Goal: Information Seeking & Learning: Learn about a topic

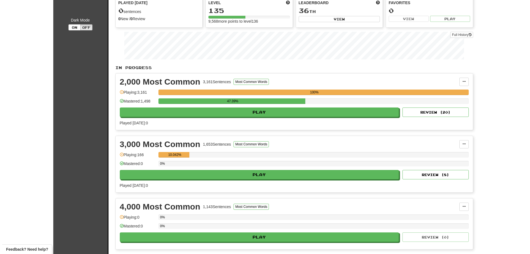
scroll to position [55, 0]
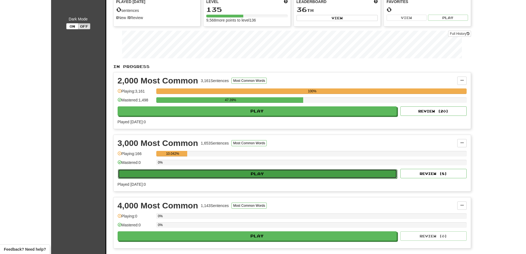
click at [244, 173] on button "Play" at bounding box center [257, 173] width 279 height 9
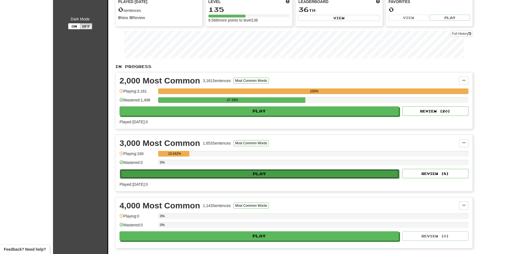
select select "**"
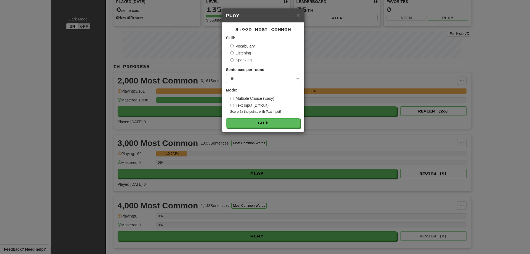
click at [262, 113] on small "Score 2x the points with Text Input !" at bounding box center [265, 111] width 70 height 5
click at [258, 125] on button "Go" at bounding box center [263, 122] width 74 height 9
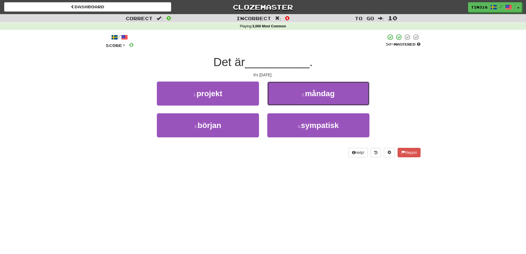
click at [305, 95] on button "2 . måndag" at bounding box center [318, 93] width 102 height 24
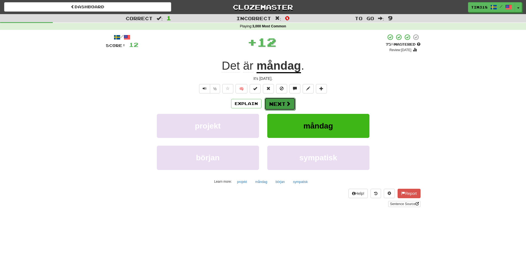
click at [280, 104] on button "Next" at bounding box center [280, 103] width 31 height 13
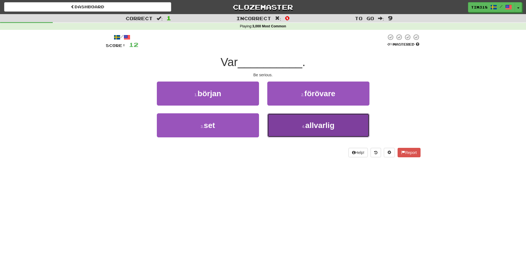
click at [300, 130] on button "4 . allvarlig" at bounding box center [318, 125] width 102 height 24
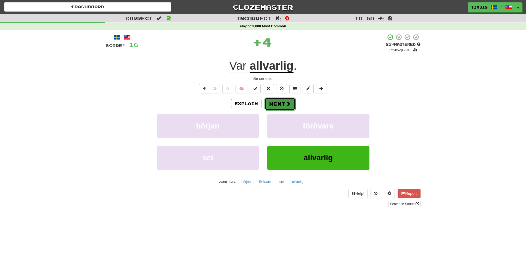
click at [281, 104] on button "Next" at bounding box center [280, 103] width 31 height 13
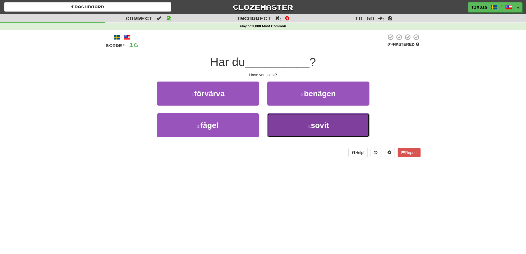
click at [295, 128] on button "4 . sovit" at bounding box center [318, 125] width 102 height 24
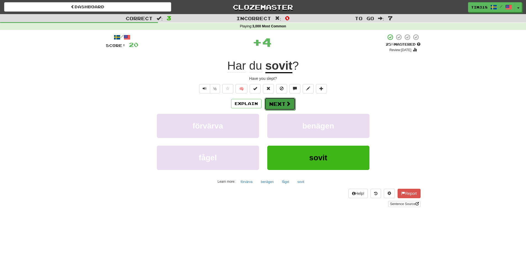
click at [279, 103] on button "Next" at bounding box center [280, 103] width 31 height 13
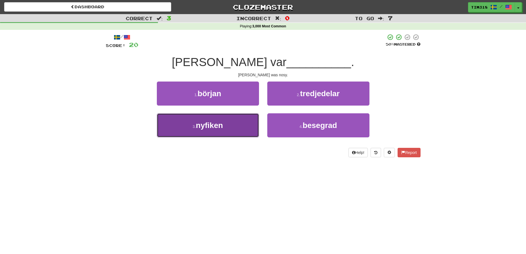
click at [224, 133] on button "3 . nyfiken" at bounding box center [208, 125] width 102 height 24
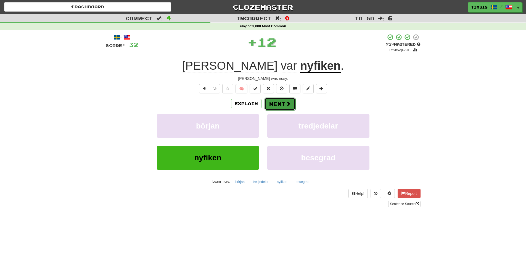
click at [279, 103] on button "Next" at bounding box center [280, 103] width 31 height 13
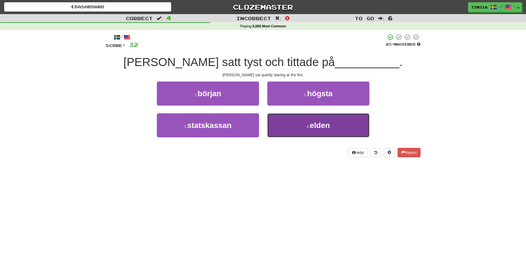
click at [297, 127] on button "4 . elden" at bounding box center [318, 125] width 102 height 24
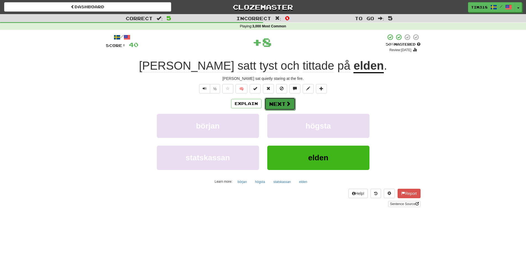
click at [278, 107] on button "Next" at bounding box center [280, 103] width 31 height 13
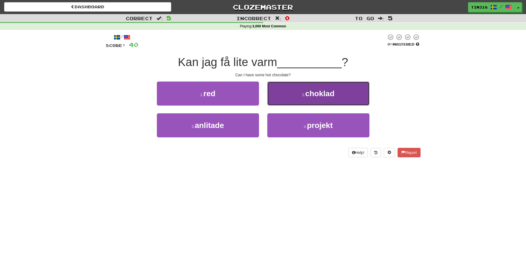
click at [301, 100] on button "2 . choklad" at bounding box center [318, 93] width 102 height 24
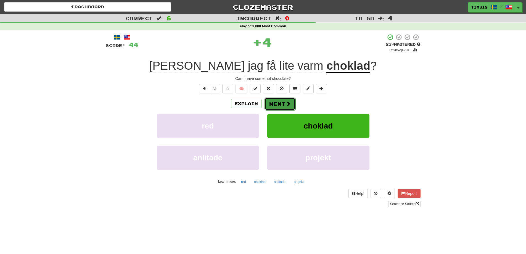
click at [278, 103] on button "Next" at bounding box center [280, 103] width 31 height 13
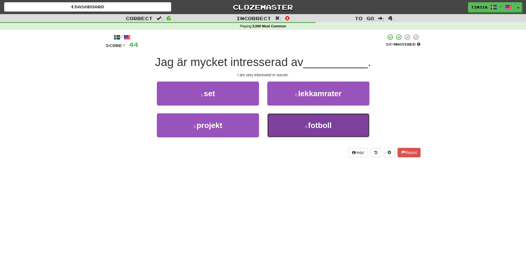
click at [311, 125] on span "fotboll" at bounding box center [320, 125] width 24 height 9
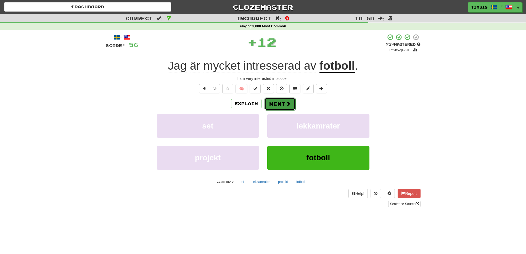
click at [282, 106] on button "Next" at bounding box center [280, 103] width 31 height 13
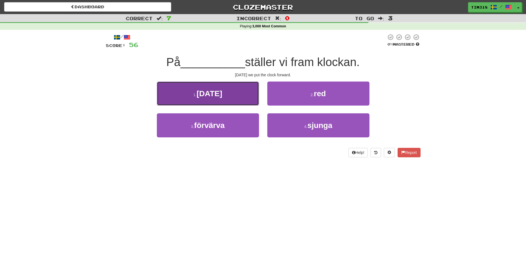
click at [220, 95] on span "söndag" at bounding box center [210, 93] width 26 height 9
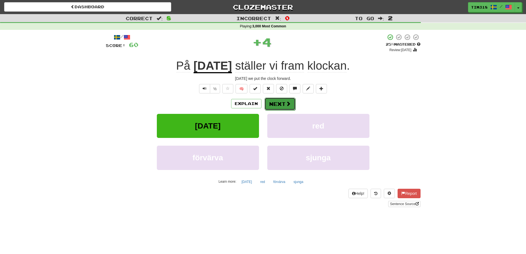
click at [282, 105] on button "Next" at bounding box center [280, 103] width 31 height 13
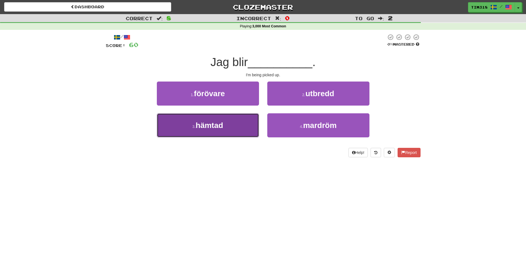
click at [230, 124] on button "3 . hämtad" at bounding box center [208, 125] width 102 height 24
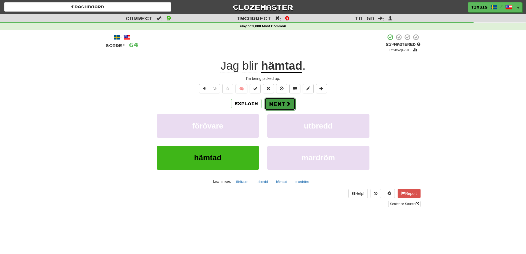
click at [284, 101] on button "Next" at bounding box center [280, 103] width 31 height 13
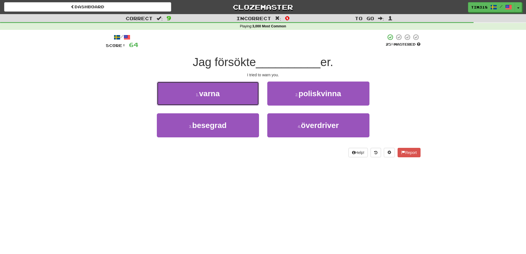
drag, startPoint x: 221, startPoint y: 91, endPoint x: 220, endPoint y: 96, distance: 5.5
click at [221, 92] on button "1 . varna" at bounding box center [208, 93] width 102 height 24
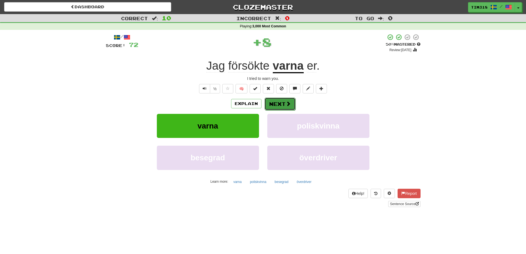
click at [289, 105] on span at bounding box center [288, 103] width 5 height 5
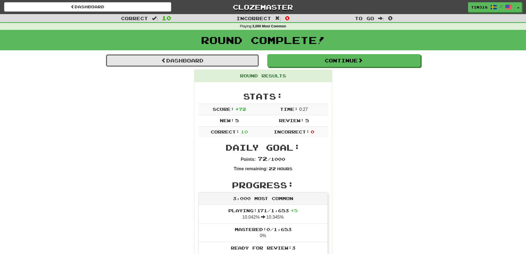
click at [207, 60] on link "Dashboard" at bounding box center [182, 60] width 153 height 13
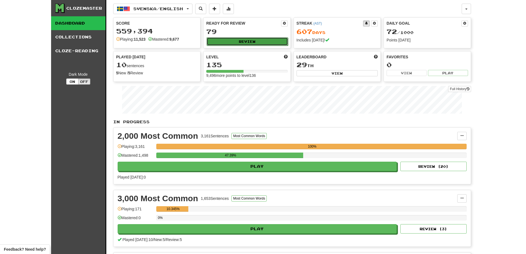
click at [256, 40] on button "Review" at bounding box center [247, 41] width 81 height 8
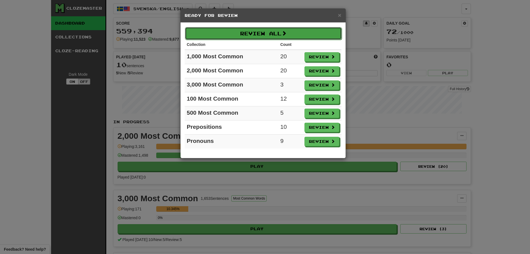
click at [248, 31] on button "Review All" at bounding box center [263, 33] width 157 height 13
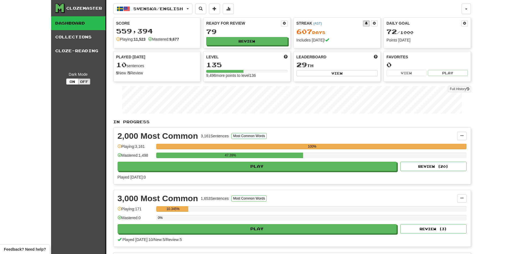
select select "**"
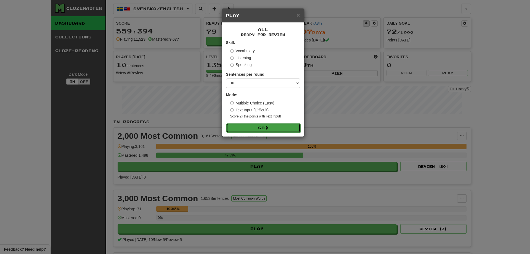
click at [271, 126] on button "Go" at bounding box center [263, 127] width 74 height 9
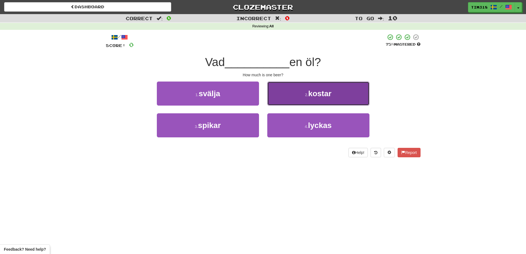
click at [303, 96] on button "2 . kostar" at bounding box center [318, 93] width 102 height 24
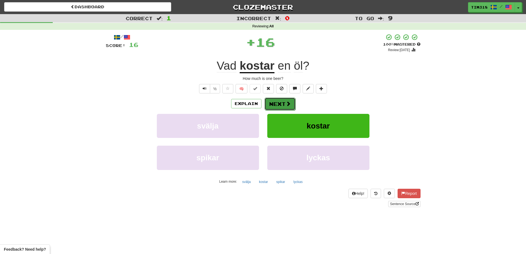
click at [278, 102] on button "Next" at bounding box center [280, 103] width 31 height 13
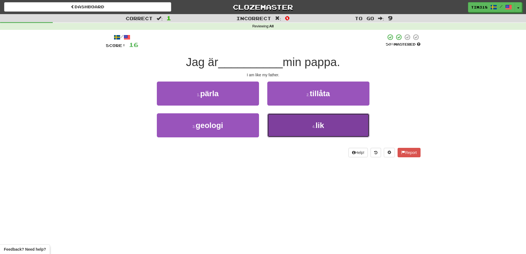
click at [305, 130] on button "4 . lik" at bounding box center [318, 125] width 102 height 24
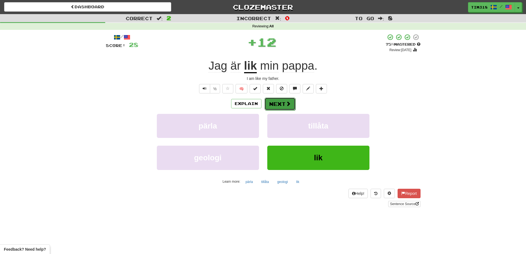
click at [284, 106] on button "Next" at bounding box center [280, 103] width 31 height 13
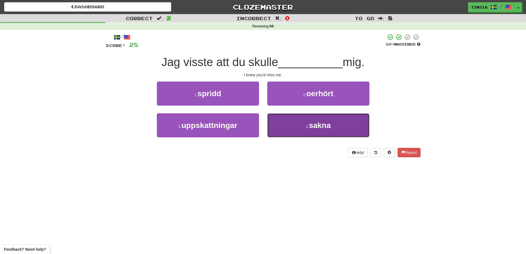
click at [329, 126] on span "sakna" at bounding box center [320, 125] width 22 height 9
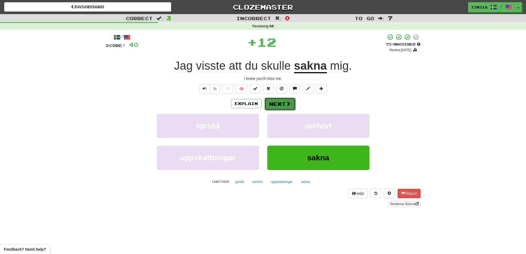
click at [281, 105] on button "Next" at bounding box center [280, 103] width 31 height 13
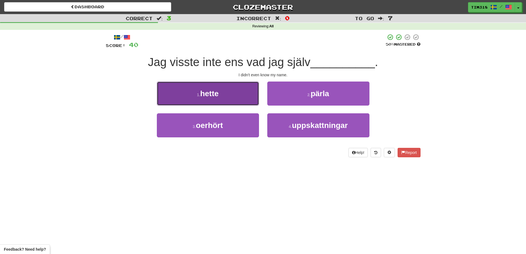
click at [239, 102] on button "1 . hette" at bounding box center [208, 93] width 102 height 24
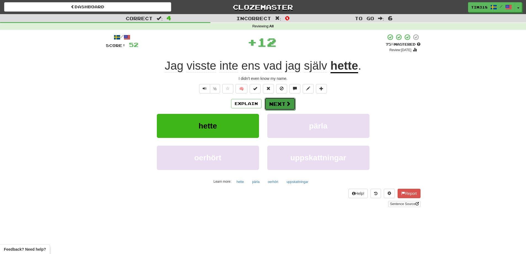
click at [281, 104] on button "Next" at bounding box center [280, 103] width 31 height 13
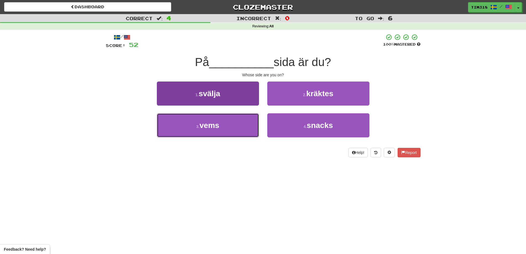
click at [221, 124] on button "3 . vems" at bounding box center [208, 125] width 102 height 24
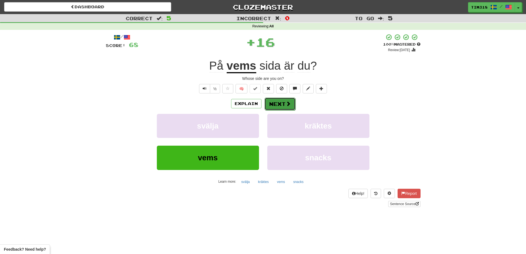
click at [271, 101] on button "Next" at bounding box center [280, 103] width 31 height 13
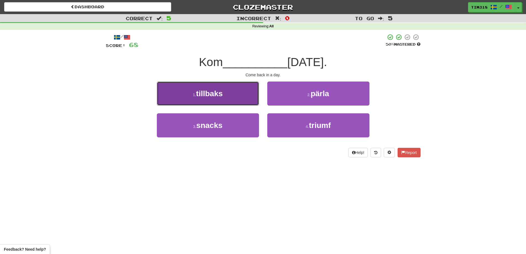
click at [231, 95] on button "1 . tillbaks" at bounding box center [208, 93] width 102 height 24
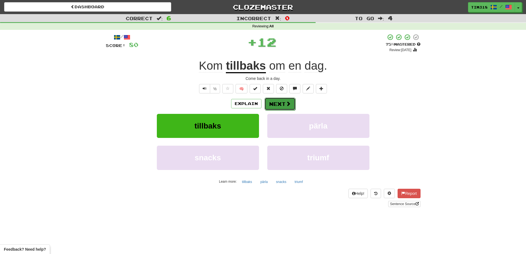
click at [278, 102] on button "Next" at bounding box center [280, 103] width 31 height 13
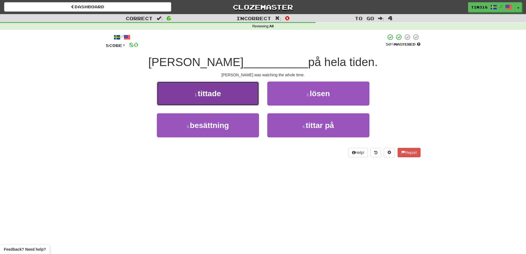
click at [226, 99] on button "1 . tittade" at bounding box center [208, 93] width 102 height 24
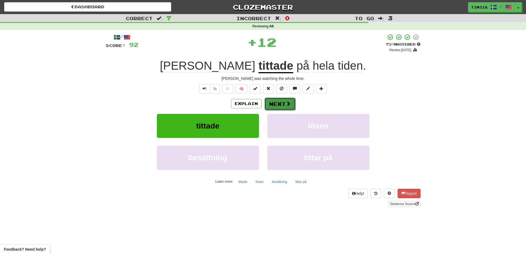
click at [279, 101] on button "Next" at bounding box center [280, 103] width 31 height 13
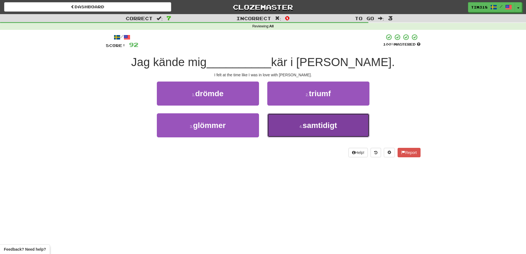
click at [348, 121] on button "4 . samtidigt" at bounding box center [318, 125] width 102 height 24
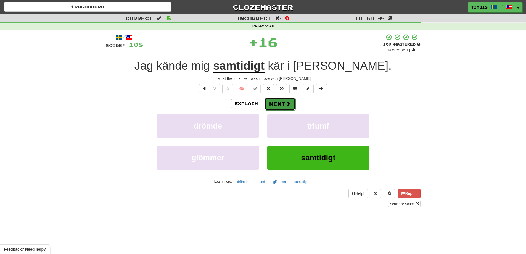
click at [274, 99] on button "Next" at bounding box center [280, 103] width 31 height 13
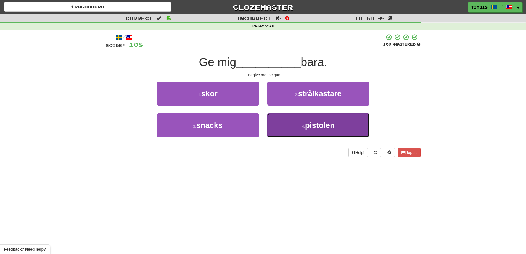
click at [312, 129] on span "pistolen" at bounding box center [320, 125] width 30 height 9
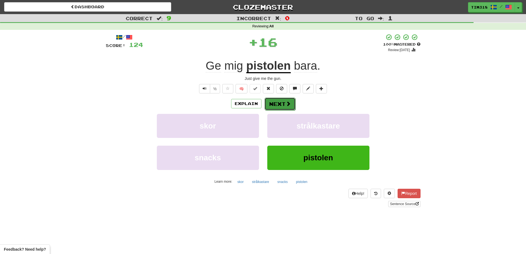
click at [290, 104] on span at bounding box center [288, 103] width 5 height 5
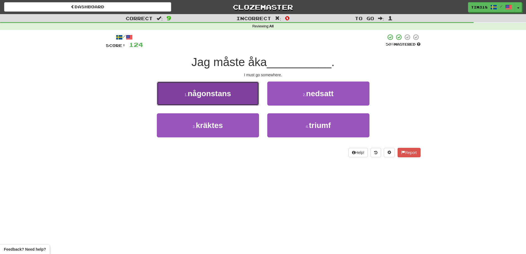
click at [219, 97] on span "någonstans" at bounding box center [209, 93] width 43 height 9
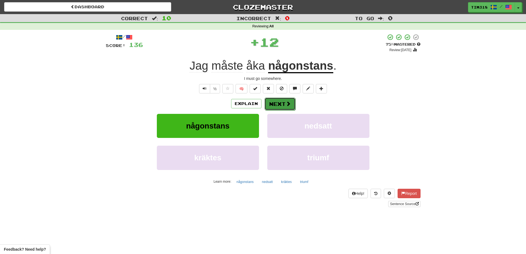
click at [288, 107] on button "Next" at bounding box center [280, 103] width 31 height 13
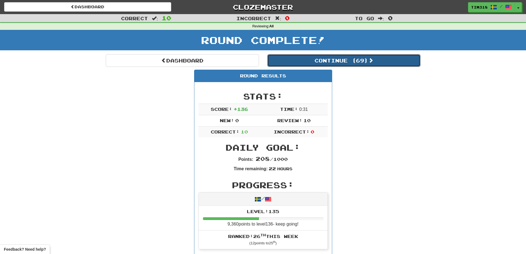
click at [348, 61] on button "Continue ( 69 )" at bounding box center [343, 60] width 153 height 13
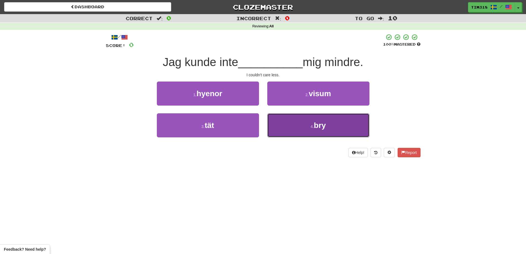
click at [304, 121] on button "4 . bry" at bounding box center [318, 125] width 102 height 24
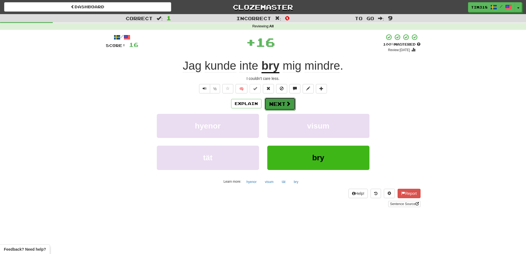
click at [272, 100] on button "Next" at bounding box center [280, 103] width 31 height 13
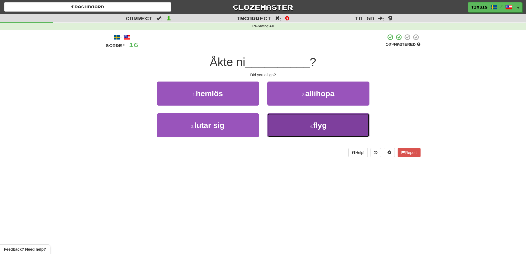
click at [310, 129] on button "4 . flyg" at bounding box center [318, 125] width 102 height 24
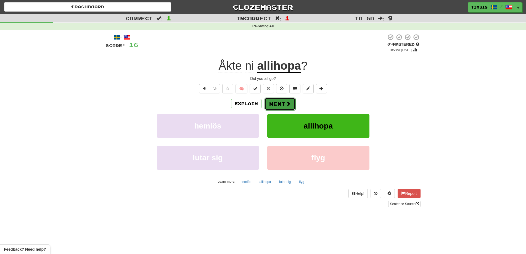
click at [278, 104] on button "Next" at bounding box center [280, 103] width 31 height 13
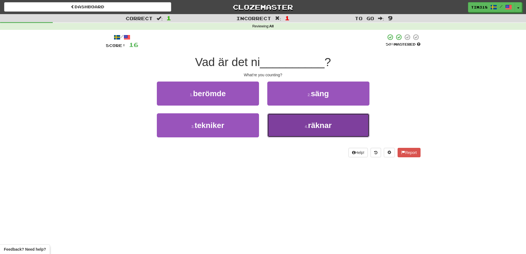
click at [287, 133] on button "4 . räknar" at bounding box center [318, 125] width 102 height 24
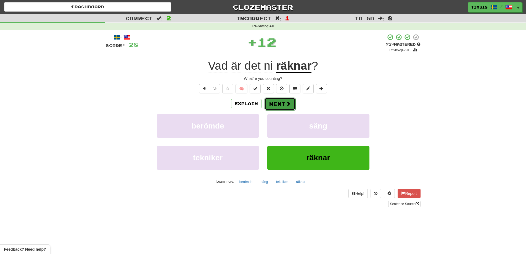
click at [275, 104] on button "Next" at bounding box center [280, 103] width 31 height 13
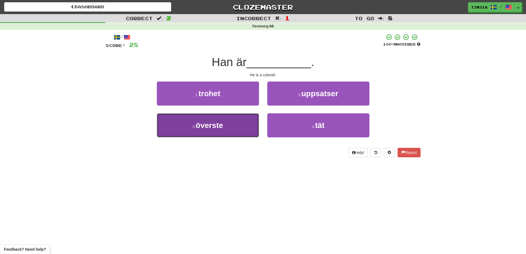
click at [233, 129] on button "3 . överste" at bounding box center [208, 125] width 102 height 24
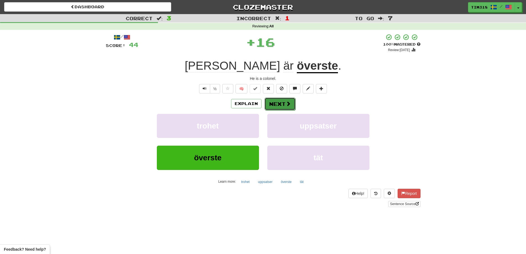
click at [274, 102] on button "Next" at bounding box center [280, 103] width 31 height 13
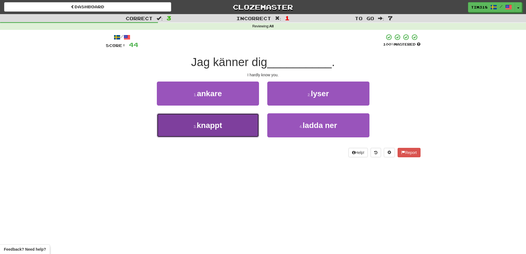
click at [228, 125] on button "3 . knappt" at bounding box center [208, 125] width 102 height 24
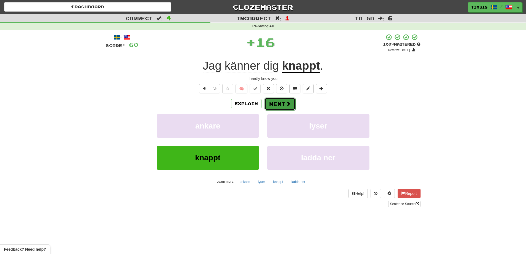
click at [276, 104] on button "Next" at bounding box center [280, 103] width 31 height 13
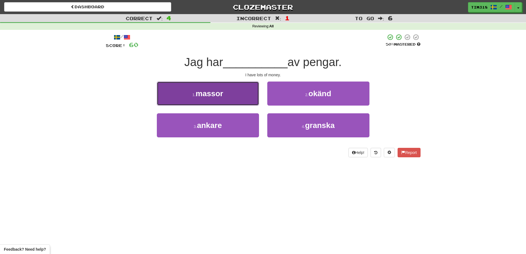
click at [234, 93] on button "1 . massor" at bounding box center [208, 93] width 102 height 24
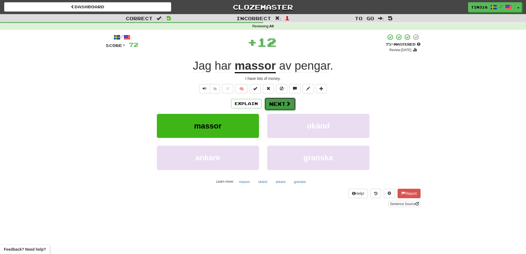
click at [269, 105] on button "Next" at bounding box center [280, 103] width 31 height 13
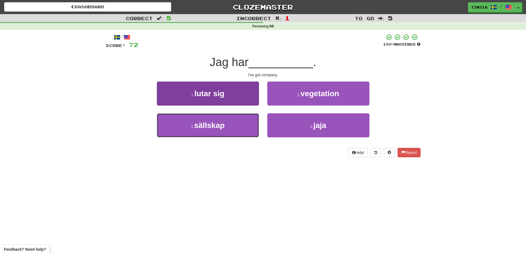
click at [227, 133] on button "3 . sällskap" at bounding box center [208, 125] width 102 height 24
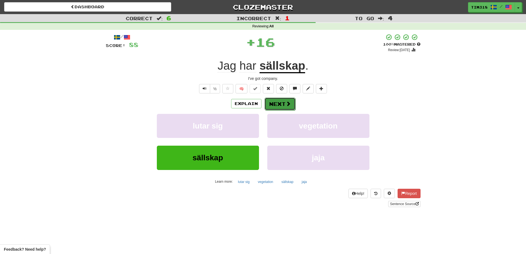
click at [273, 102] on button "Next" at bounding box center [280, 103] width 31 height 13
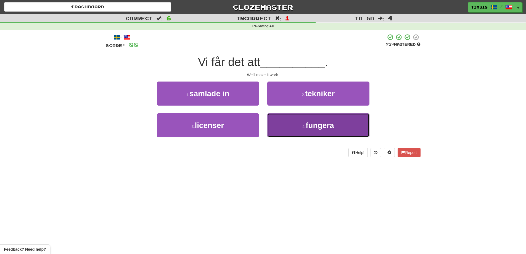
click at [291, 128] on button "4 . fungera" at bounding box center [318, 125] width 102 height 24
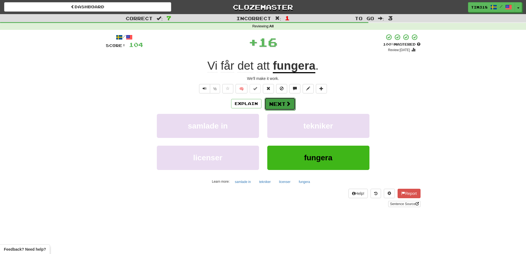
click at [276, 105] on button "Next" at bounding box center [280, 103] width 31 height 13
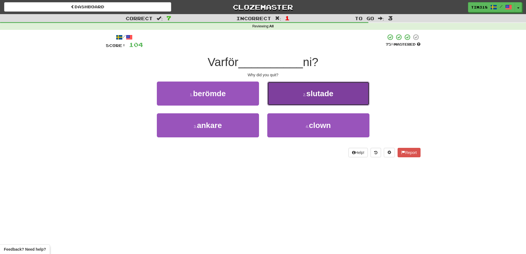
click at [298, 101] on button "2 . slutade" at bounding box center [318, 93] width 102 height 24
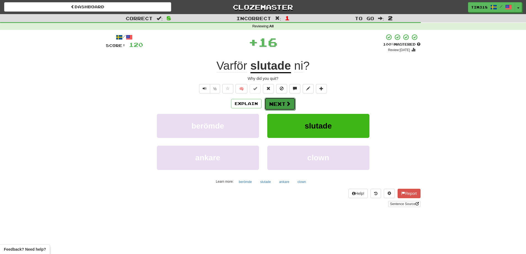
click at [281, 106] on button "Next" at bounding box center [280, 103] width 31 height 13
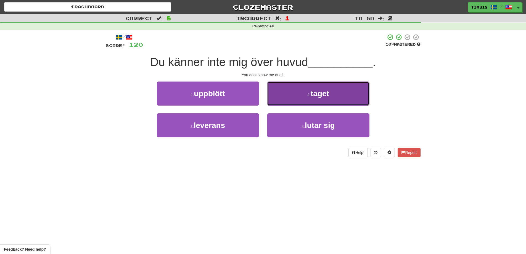
click at [303, 97] on button "2 . taget" at bounding box center [318, 93] width 102 height 24
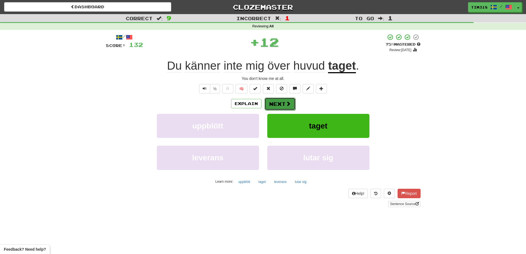
click at [277, 100] on button "Next" at bounding box center [280, 103] width 31 height 13
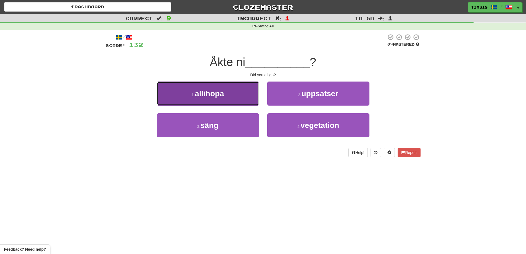
click at [225, 105] on button "1 . allihopa" at bounding box center [208, 93] width 102 height 24
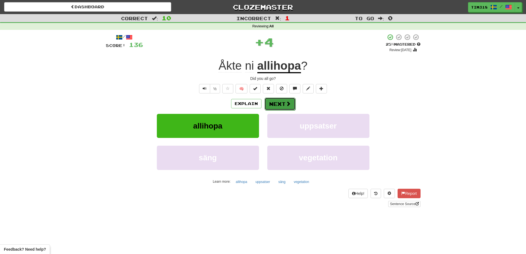
click at [274, 108] on button "Next" at bounding box center [280, 103] width 31 height 13
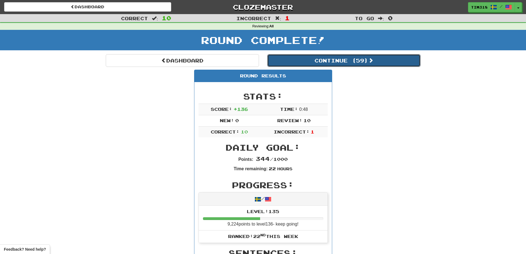
click at [326, 64] on button "Continue ( 59 )" at bounding box center [343, 60] width 153 height 13
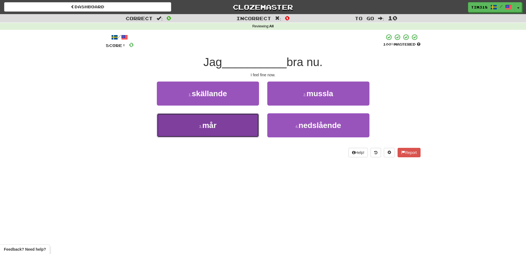
click at [228, 132] on button "3 . mår" at bounding box center [208, 125] width 102 height 24
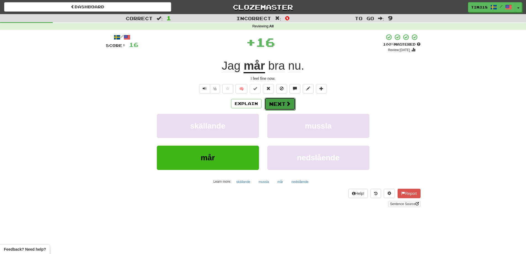
click at [288, 104] on span at bounding box center [288, 103] width 5 height 5
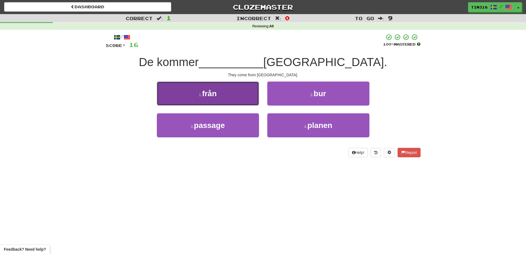
click at [233, 99] on button "1 . från" at bounding box center [208, 93] width 102 height 24
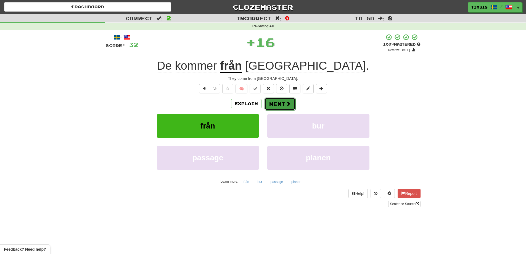
click at [273, 103] on button "Next" at bounding box center [280, 103] width 31 height 13
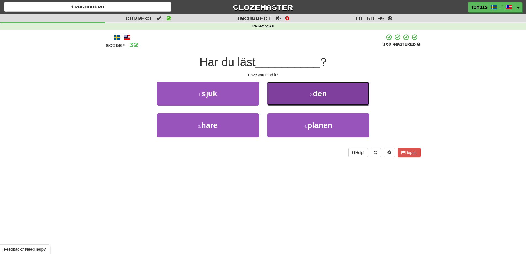
click at [329, 88] on button "2 . den" at bounding box center [318, 93] width 102 height 24
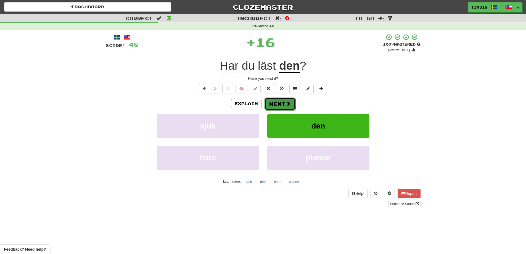
click at [276, 99] on button "Next" at bounding box center [280, 103] width 31 height 13
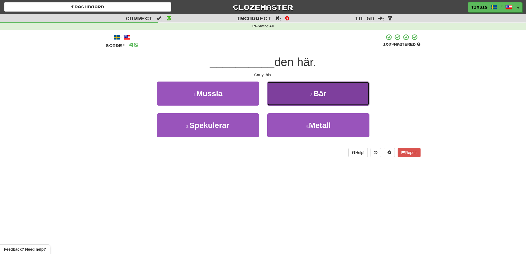
click at [304, 91] on button "2 . Bär" at bounding box center [318, 93] width 102 height 24
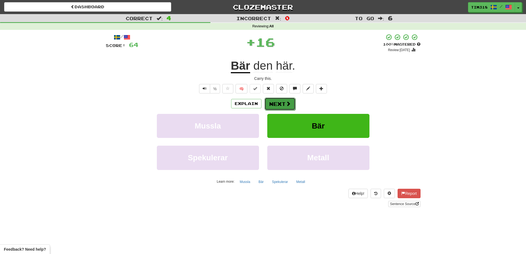
click at [283, 103] on button "Next" at bounding box center [280, 103] width 31 height 13
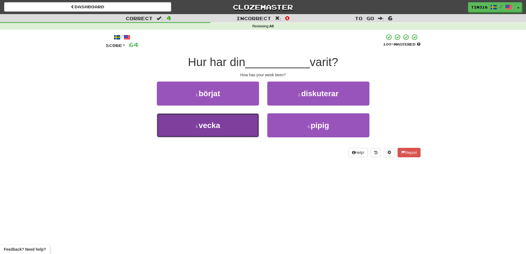
click at [228, 126] on button "3 . vecka" at bounding box center [208, 125] width 102 height 24
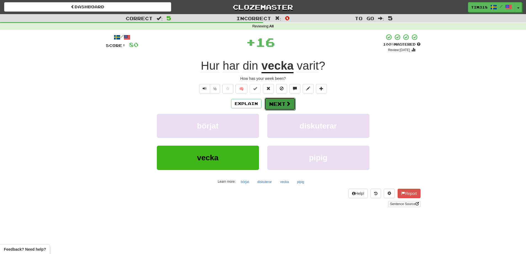
click at [276, 106] on button "Next" at bounding box center [280, 103] width 31 height 13
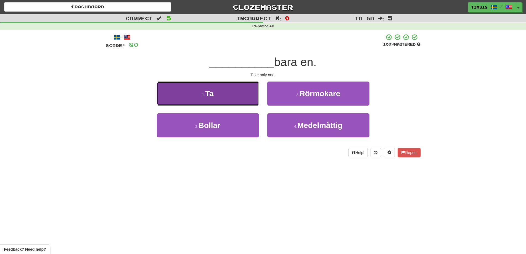
click at [218, 90] on button "1 . Ta" at bounding box center [208, 93] width 102 height 24
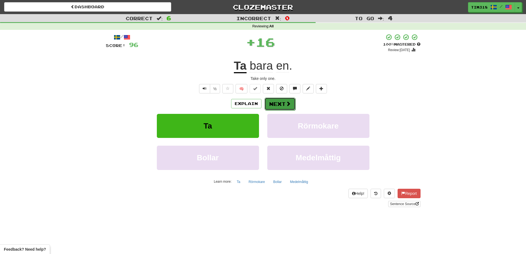
click at [282, 102] on button "Next" at bounding box center [280, 103] width 31 height 13
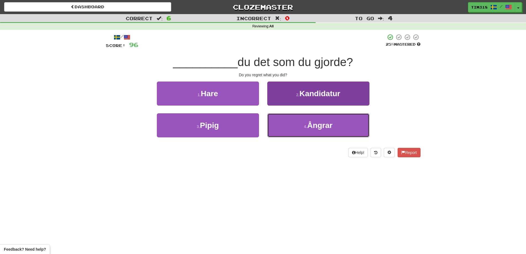
click at [281, 126] on button "4 . Ångrar" at bounding box center [318, 125] width 102 height 24
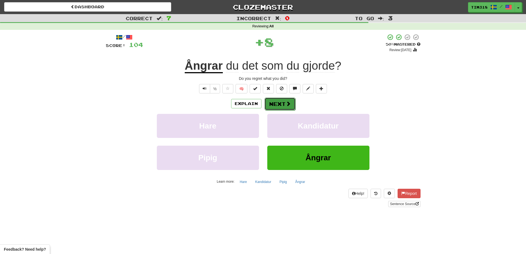
click at [271, 105] on button "Next" at bounding box center [280, 103] width 31 height 13
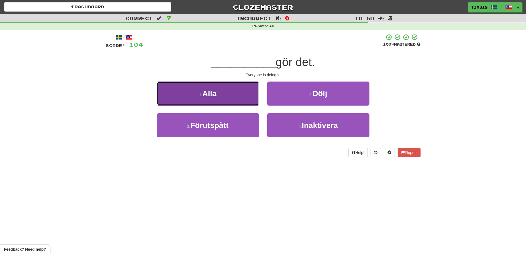
click at [220, 93] on button "1 . Alla" at bounding box center [208, 93] width 102 height 24
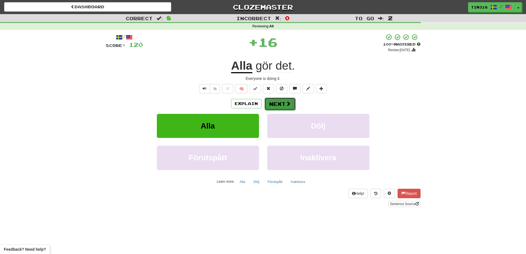
click at [275, 100] on button "Next" at bounding box center [280, 103] width 31 height 13
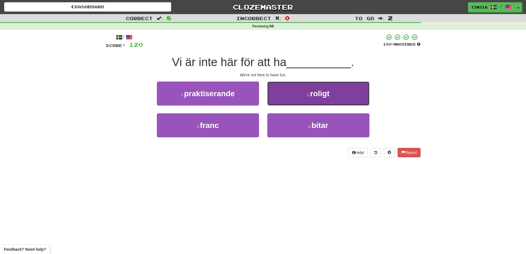
click at [298, 94] on button "2 . roligt" at bounding box center [318, 93] width 102 height 24
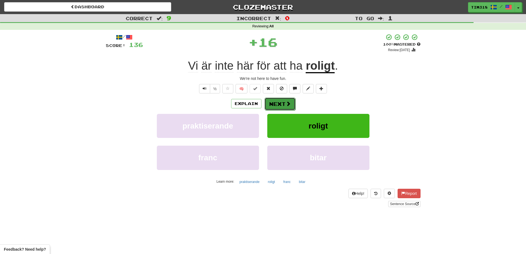
click at [270, 97] on button "Next" at bounding box center [280, 103] width 31 height 13
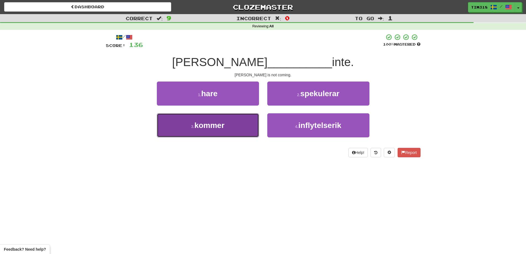
click at [244, 125] on button "3 . kommer" at bounding box center [208, 125] width 102 height 24
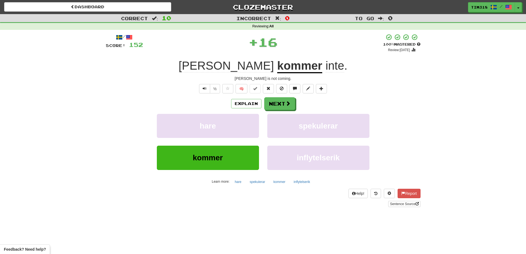
click at [290, 96] on div "/ Score: 152 + 16 100 % Mastered Review: 2026-03-15 Tom kommer inte . Tom is no…" at bounding box center [263, 120] width 315 height 173
click at [286, 101] on span at bounding box center [288, 103] width 5 height 5
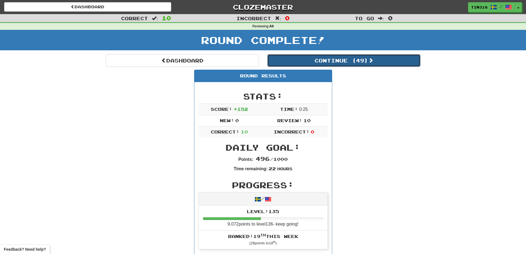
click at [349, 61] on button "Continue ( 49 )" at bounding box center [343, 60] width 153 height 13
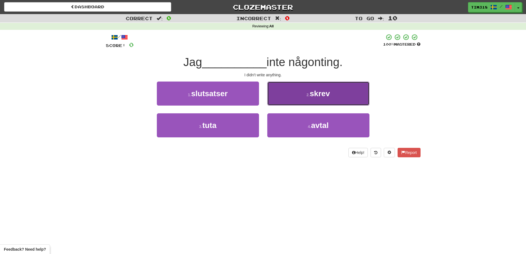
click at [346, 93] on button "2 . skrev" at bounding box center [318, 93] width 102 height 24
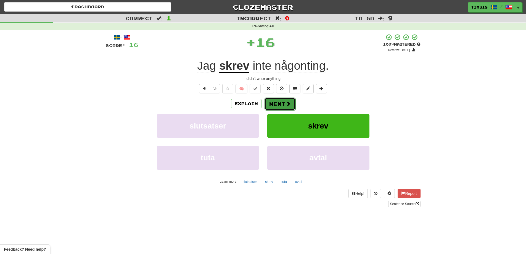
click at [282, 103] on button "Next" at bounding box center [280, 103] width 31 height 13
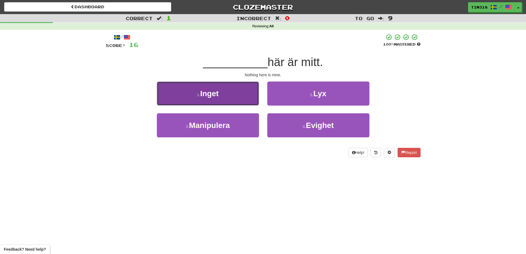
click at [207, 99] on button "1 . Inget" at bounding box center [208, 93] width 102 height 24
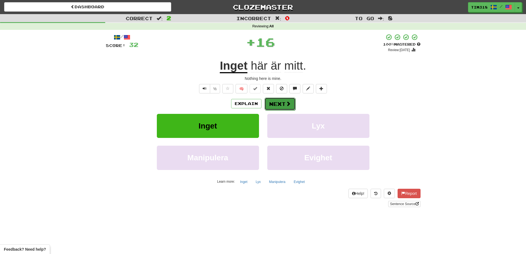
click at [276, 105] on button "Next" at bounding box center [280, 103] width 31 height 13
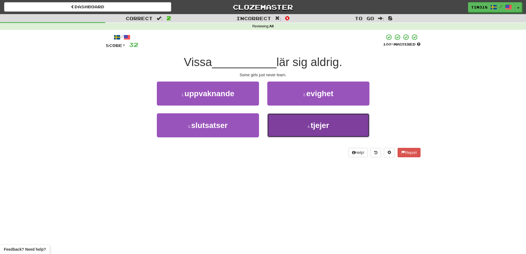
click at [288, 129] on button "4 . tjejer" at bounding box center [318, 125] width 102 height 24
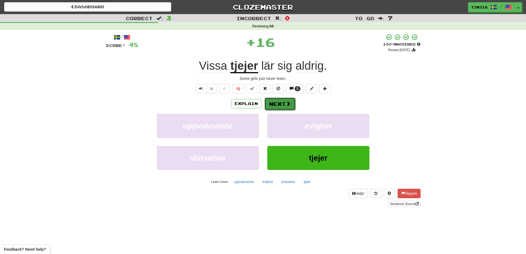
click at [273, 105] on button "Next" at bounding box center [280, 103] width 31 height 13
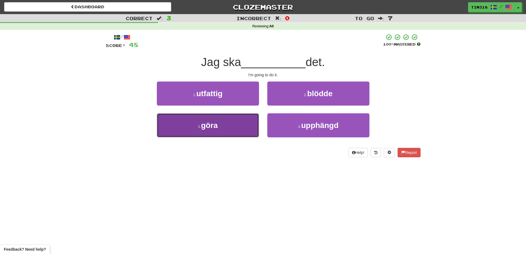
click at [235, 133] on button "3 . göra" at bounding box center [208, 125] width 102 height 24
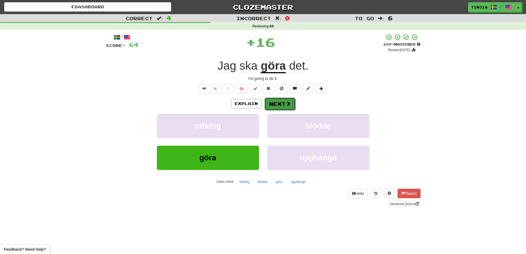
click at [286, 105] on span at bounding box center [288, 103] width 5 height 5
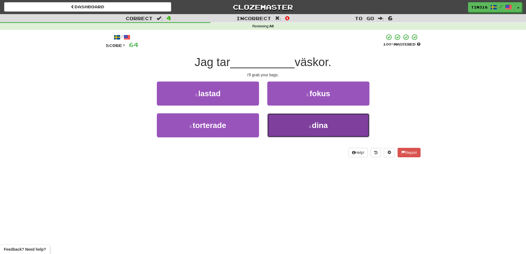
click at [307, 135] on button "4 . dina" at bounding box center [318, 125] width 102 height 24
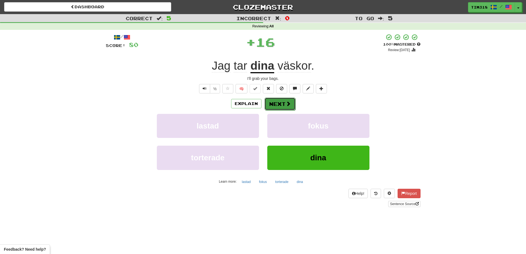
click at [282, 104] on button "Next" at bounding box center [280, 103] width 31 height 13
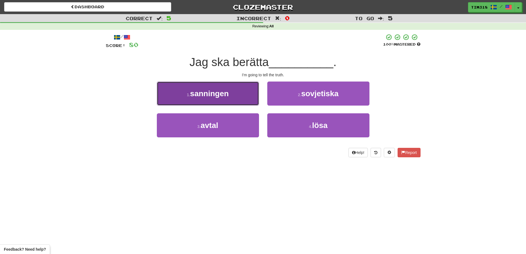
click at [217, 100] on button "1 . sanningen" at bounding box center [208, 93] width 102 height 24
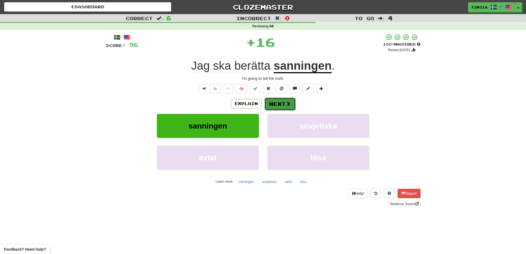
click at [293, 108] on button "Next" at bounding box center [280, 103] width 31 height 13
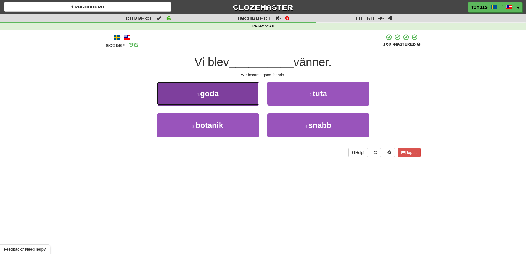
click at [221, 89] on button "1 . goda" at bounding box center [208, 93] width 102 height 24
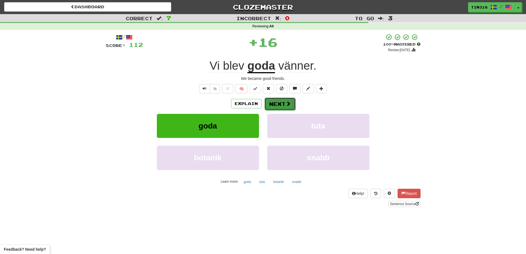
click at [284, 106] on button "Next" at bounding box center [280, 103] width 31 height 13
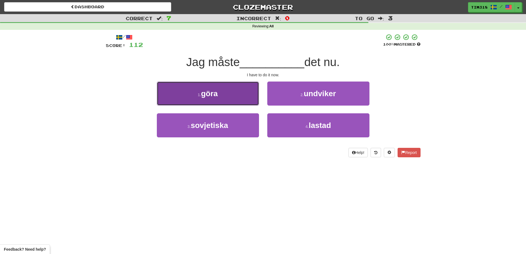
click at [226, 92] on button "1 . göra" at bounding box center [208, 93] width 102 height 24
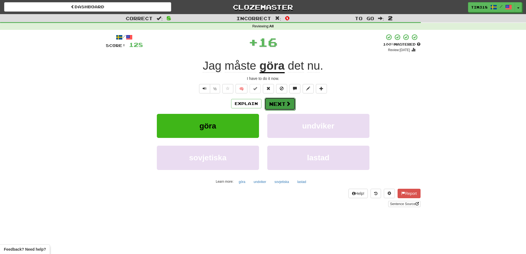
click at [276, 101] on button "Next" at bounding box center [280, 103] width 31 height 13
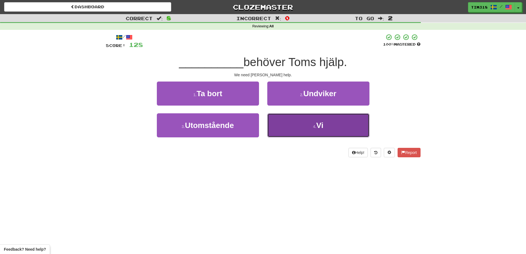
click at [297, 128] on button "4 . Vi" at bounding box center [318, 125] width 102 height 24
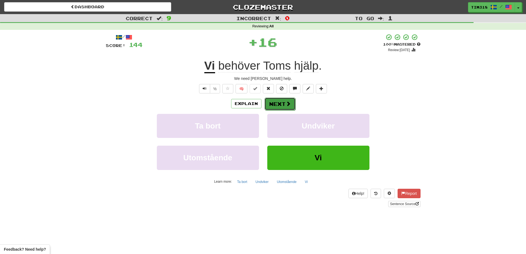
click at [280, 106] on button "Next" at bounding box center [280, 103] width 31 height 13
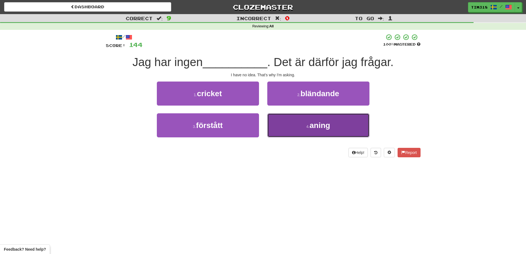
click at [333, 128] on button "4 . aning" at bounding box center [318, 125] width 102 height 24
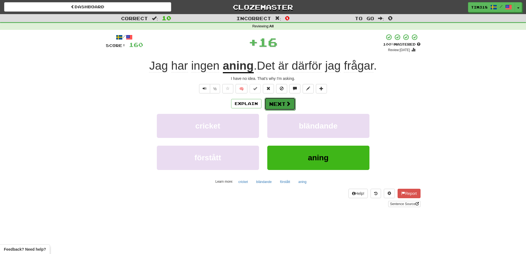
click at [292, 105] on button "Next" at bounding box center [280, 103] width 31 height 13
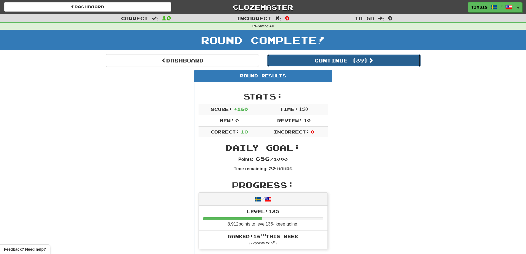
click at [356, 63] on button "Continue ( 39 )" at bounding box center [343, 60] width 153 height 13
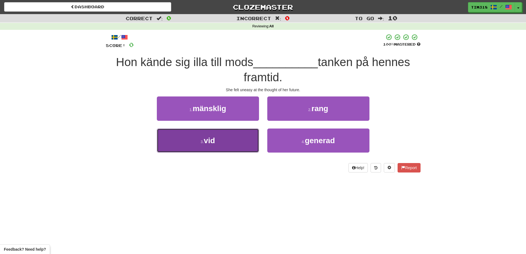
click at [215, 146] on button "3 . vid" at bounding box center [208, 140] width 102 height 24
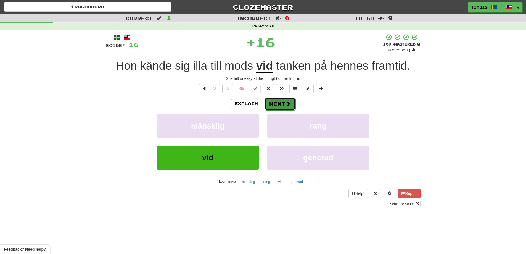
click at [286, 108] on button "Next" at bounding box center [280, 103] width 31 height 13
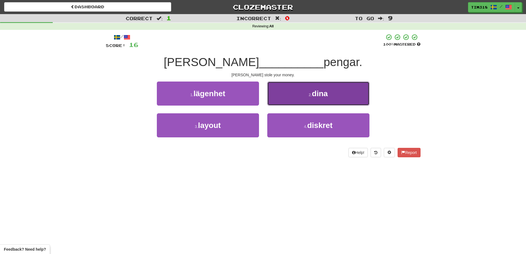
click at [312, 94] on button "2 . dina" at bounding box center [318, 93] width 102 height 24
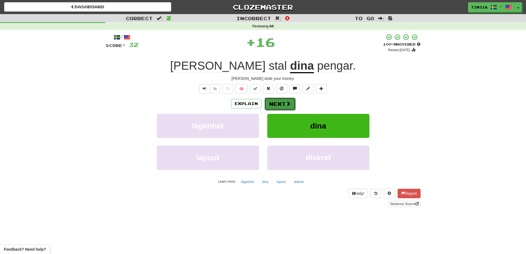
click at [277, 104] on button "Next" at bounding box center [280, 103] width 31 height 13
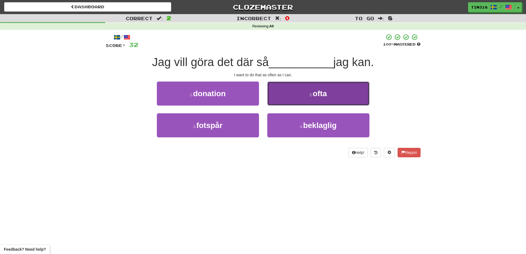
click at [316, 92] on button "2 . ofta" at bounding box center [318, 93] width 102 height 24
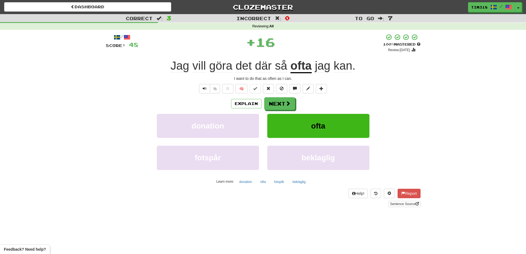
click at [276, 110] on div "Explain Next donation ofta fotspår beklaglig Learn more: donation ofta fotspår …" at bounding box center [263, 141] width 315 height 89
click at [281, 103] on button "Next" at bounding box center [280, 103] width 31 height 13
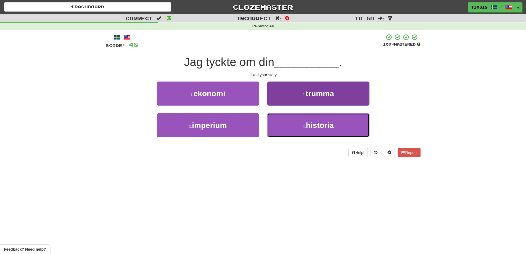
drag, startPoint x: 326, startPoint y: 128, endPoint x: 321, endPoint y: 127, distance: 5.3
click at [326, 127] on span "historia" at bounding box center [320, 125] width 28 height 9
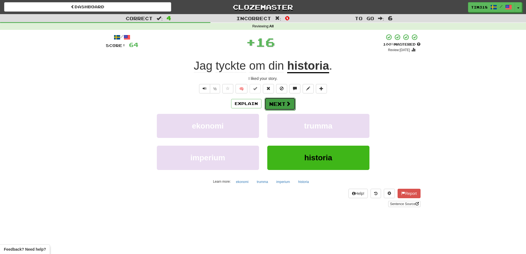
click at [274, 100] on button "Next" at bounding box center [280, 103] width 31 height 13
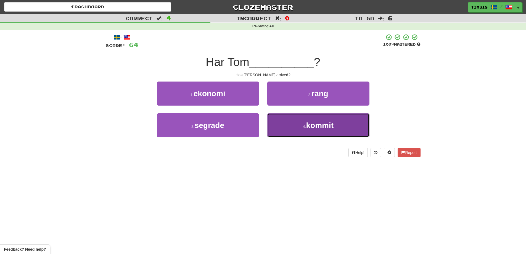
click at [305, 125] on small "4 ." at bounding box center [304, 126] width 3 height 4
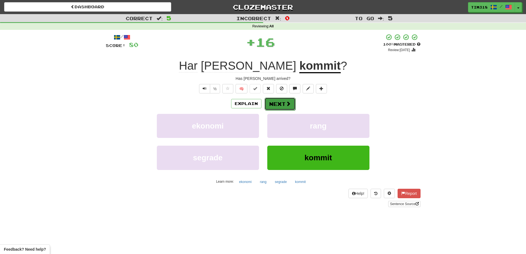
click at [285, 108] on button "Next" at bounding box center [280, 103] width 31 height 13
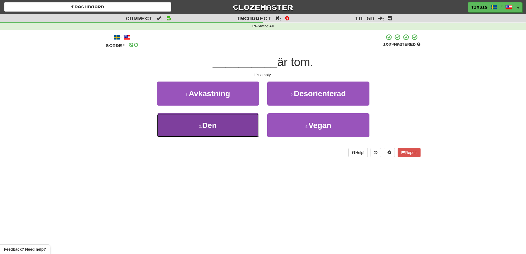
click at [228, 129] on button "3 . Den" at bounding box center [208, 125] width 102 height 24
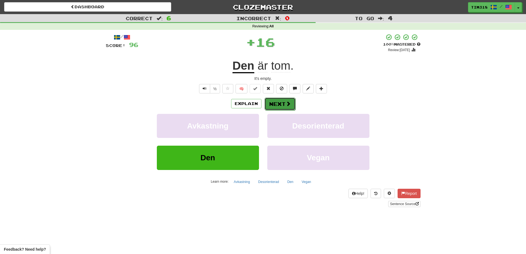
click at [282, 103] on button "Next" at bounding box center [280, 103] width 31 height 13
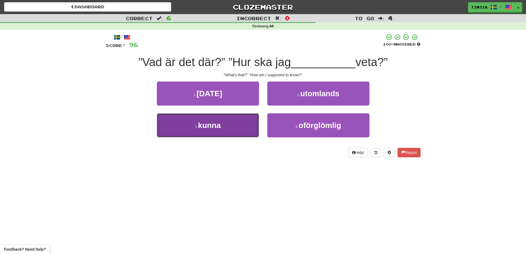
click at [232, 119] on button "3 . kunna" at bounding box center [208, 125] width 102 height 24
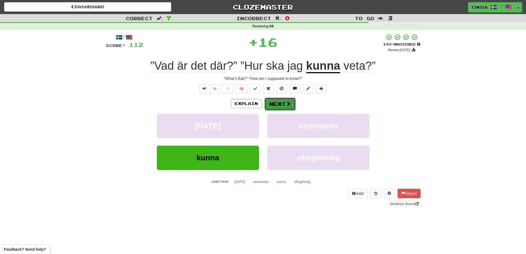
click at [286, 106] on span at bounding box center [288, 103] width 5 height 5
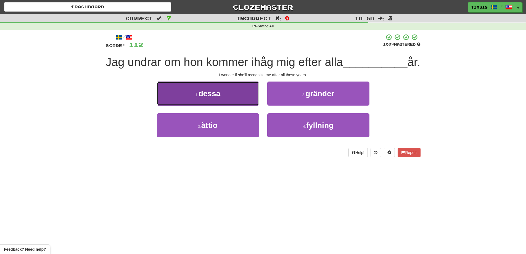
click at [216, 98] on span "dessa" at bounding box center [210, 93] width 22 height 9
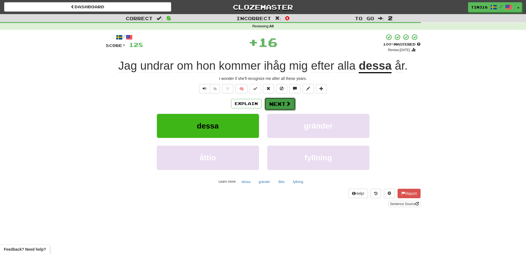
click at [282, 106] on button "Next" at bounding box center [280, 103] width 31 height 13
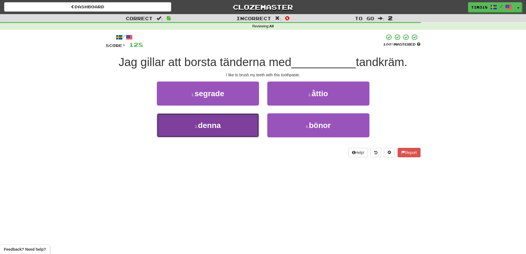
click at [225, 127] on button "3 . denna" at bounding box center [208, 125] width 102 height 24
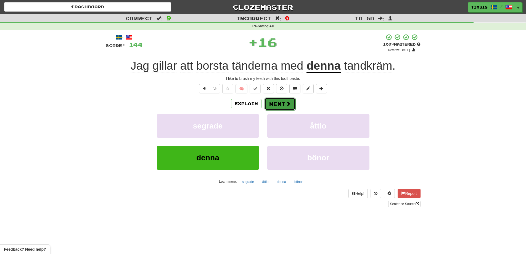
click at [280, 103] on button "Next" at bounding box center [280, 103] width 31 height 13
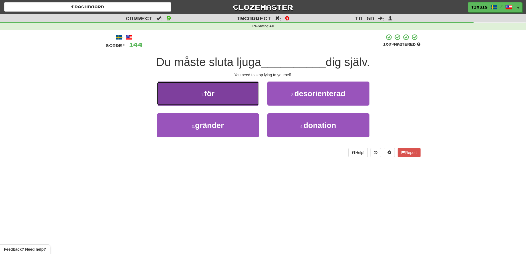
click at [242, 96] on button "1 . för" at bounding box center [208, 93] width 102 height 24
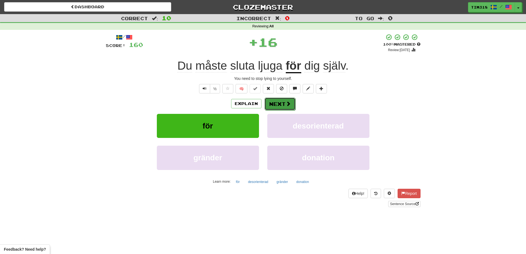
click at [283, 102] on button "Next" at bounding box center [280, 103] width 31 height 13
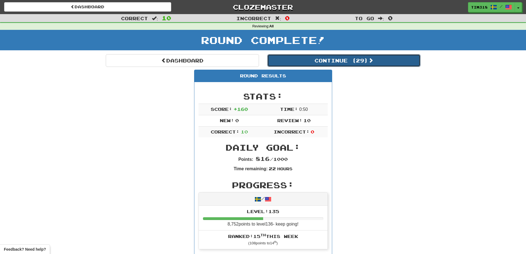
click at [344, 61] on button "Continue ( 29 )" at bounding box center [343, 60] width 153 height 13
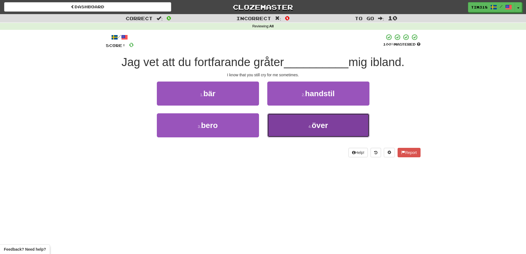
click at [311, 135] on button "4 . över" at bounding box center [318, 125] width 102 height 24
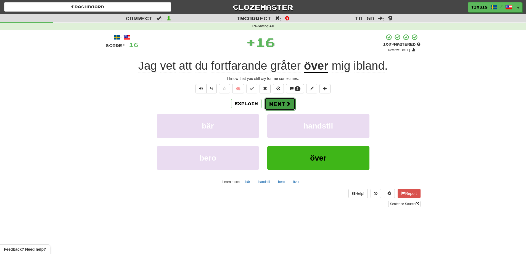
click at [284, 101] on button "Next" at bounding box center [280, 103] width 31 height 13
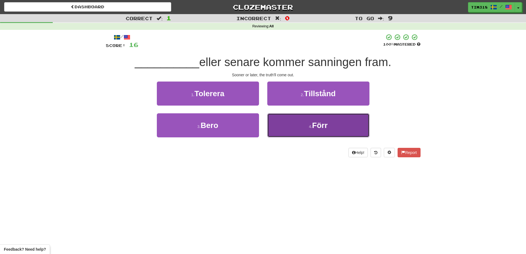
click at [311, 127] on small "4 ." at bounding box center [310, 126] width 3 height 4
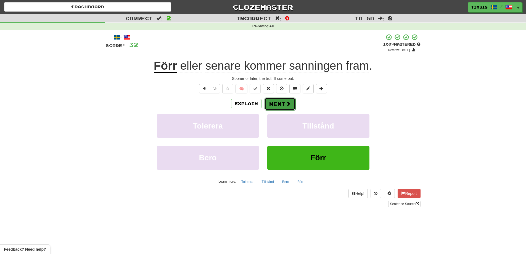
click at [284, 106] on button "Next" at bounding box center [280, 103] width 31 height 13
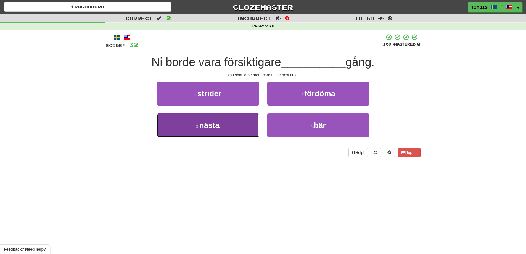
click at [226, 126] on button "3 . nästa" at bounding box center [208, 125] width 102 height 24
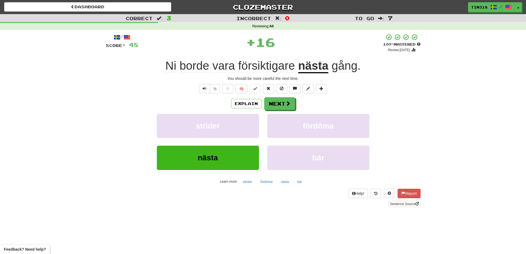
click at [283, 110] on div "Explain Next strider fördöma nästa bär Learn more: strider fördöma nästa bär" at bounding box center [263, 141] width 315 height 89
click at [283, 106] on button "Next" at bounding box center [280, 103] width 31 height 13
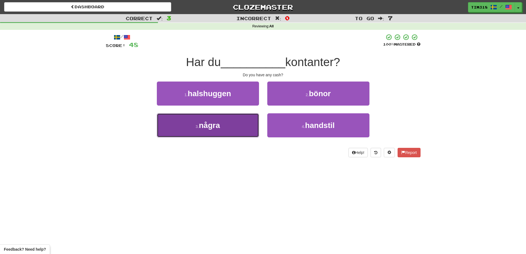
click at [222, 122] on button "3 . några" at bounding box center [208, 125] width 102 height 24
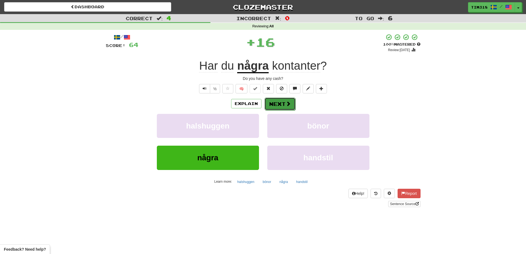
click at [280, 102] on button "Next" at bounding box center [280, 103] width 31 height 13
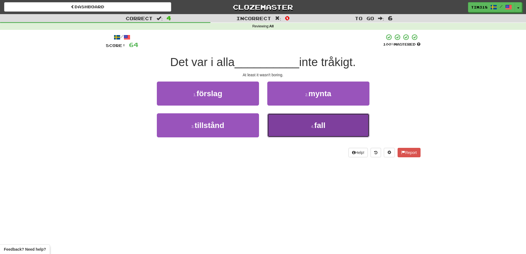
click at [283, 129] on button "4 . fall" at bounding box center [318, 125] width 102 height 24
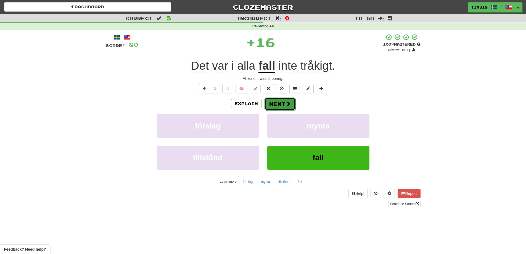
click at [277, 101] on button "Next" at bounding box center [280, 103] width 31 height 13
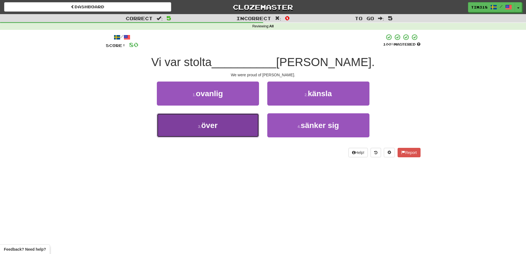
click at [240, 131] on button "3 . över" at bounding box center [208, 125] width 102 height 24
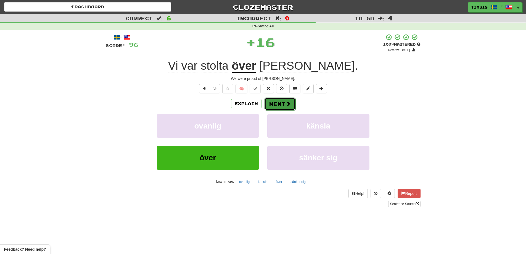
click at [290, 104] on button "Next" at bounding box center [280, 103] width 31 height 13
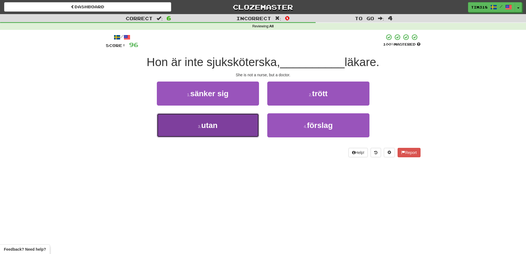
click at [228, 129] on button "3 . utan" at bounding box center [208, 125] width 102 height 24
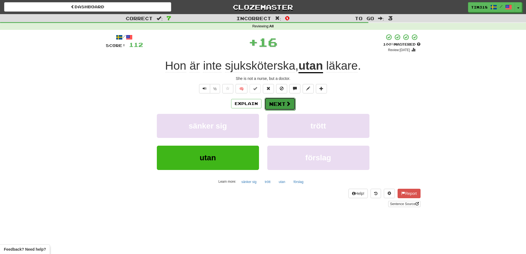
click at [277, 101] on button "Next" at bounding box center [280, 103] width 31 height 13
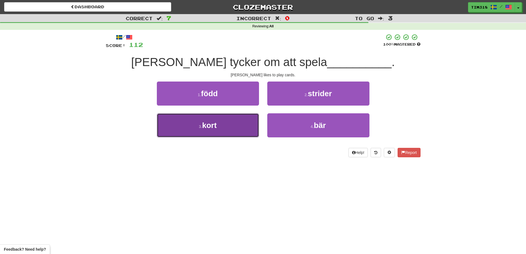
click at [218, 128] on button "3 . kort" at bounding box center [208, 125] width 102 height 24
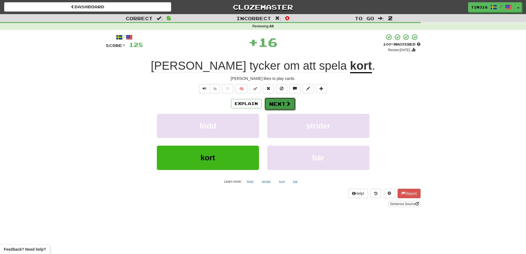
click at [281, 105] on button "Next" at bounding box center [280, 103] width 31 height 13
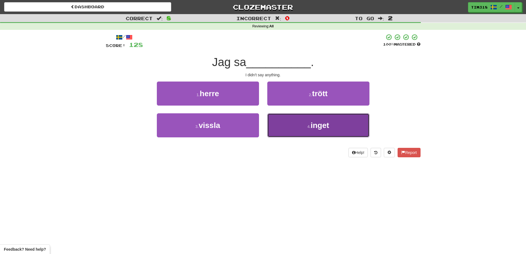
click at [289, 131] on button "4 . inget" at bounding box center [318, 125] width 102 height 24
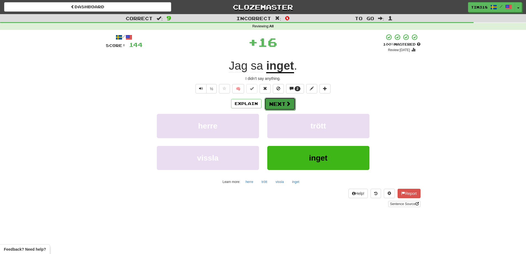
click at [280, 107] on button "Next" at bounding box center [280, 103] width 31 height 13
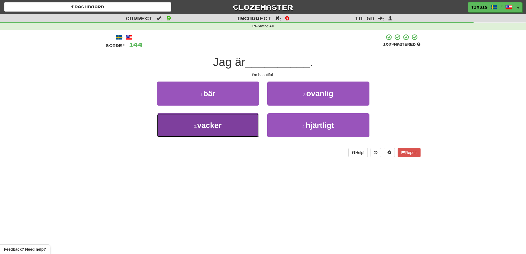
click at [226, 128] on button "3 . vacker" at bounding box center [208, 125] width 102 height 24
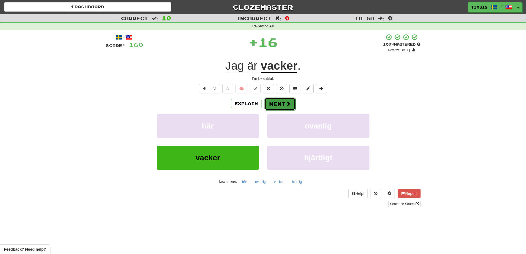
click at [282, 104] on button "Next" at bounding box center [280, 103] width 31 height 13
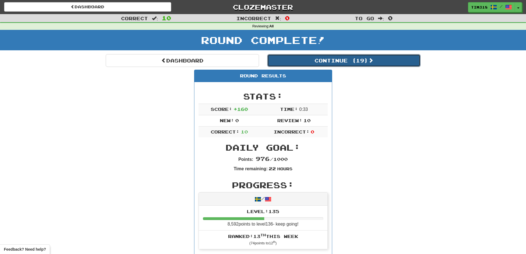
click at [357, 65] on button "Continue ( 19 )" at bounding box center [343, 60] width 153 height 13
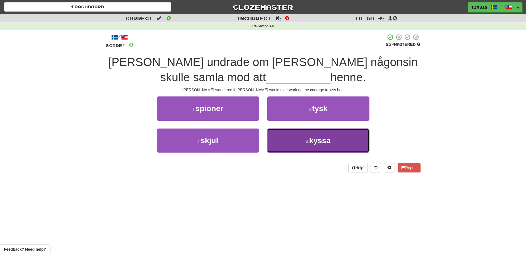
click at [310, 135] on button "4 . kyssa" at bounding box center [318, 140] width 102 height 24
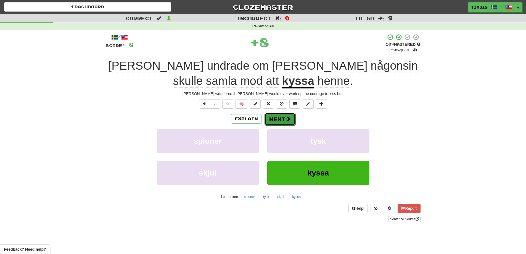
click at [282, 119] on button "Next" at bounding box center [280, 119] width 31 height 13
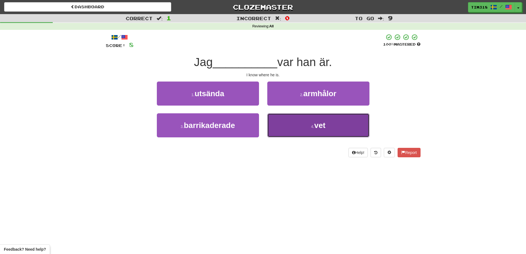
click at [297, 129] on button "4 . vet" at bounding box center [318, 125] width 102 height 24
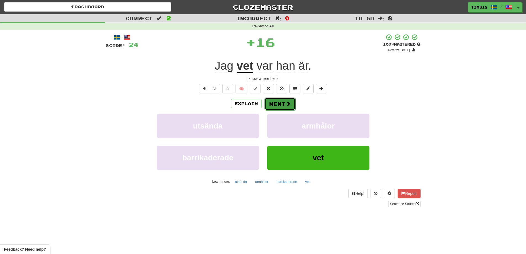
click at [281, 106] on button "Next" at bounding box center [280, 103] width 31 height 13
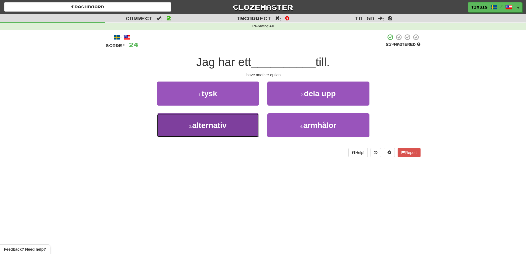
click at [245, 133] on button "3 . alternativ" at bounding box center [208, 125] width 102 height 24
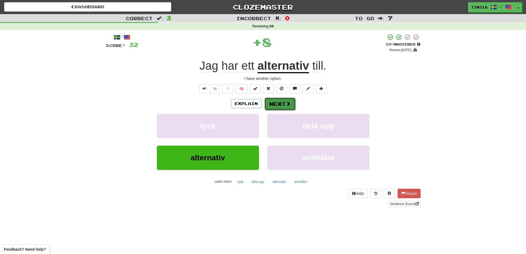
click at [289, 106] on span at bounding box center [288, 103] width 5 height 5
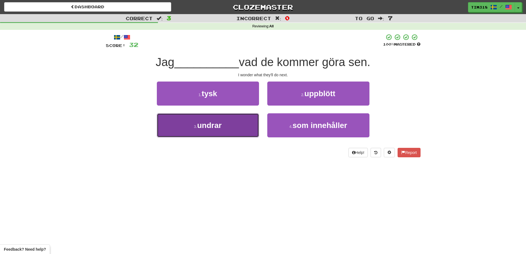
click at [253, 126] on button "3 . undrar" at bounding box center [208, 125] width 102 height 24
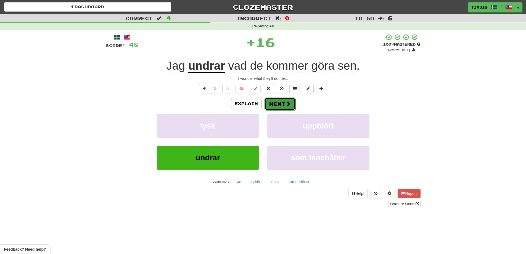
click at [286, 104] on span at bounding box center [288, 103] width 5 height 5
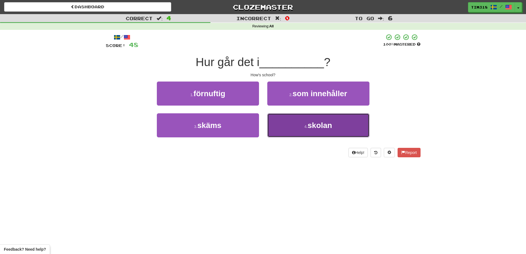
click at [316, 130] on button "4 . skolan" at bounding box center [318, 125] width 102 height 24
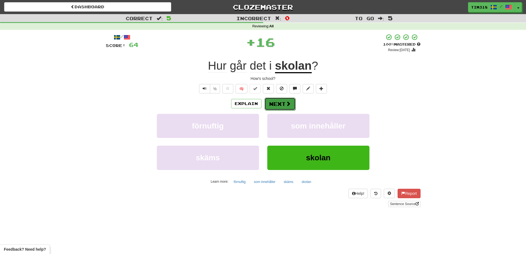
click at [282, 108] on button "Next" at bounding box center [280, 103] width 31 height 13
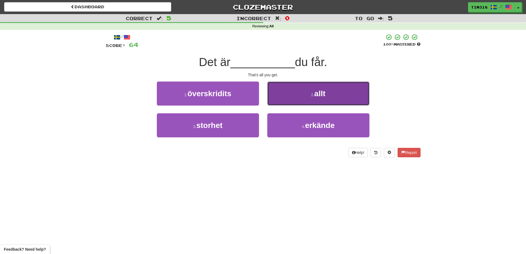
click at [287, 101] on button "2 . allt" at bounding box center [318, 93] width 102 height 24
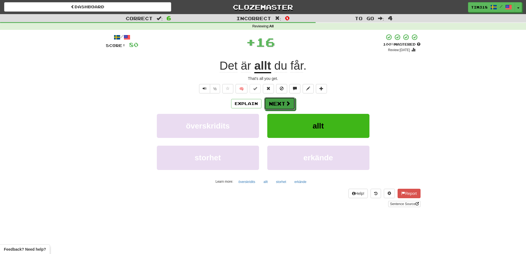
click at [287, 101] on span at bounding box center [288, 103] width 5 height 5
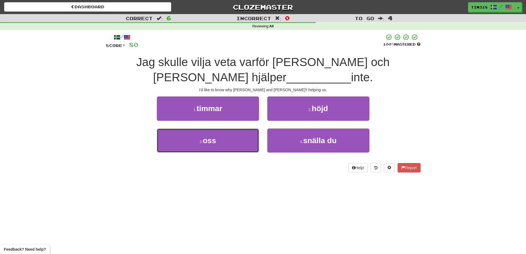
drag, startPoint x: 224, startPoint y: 148, endPoint x: 218, endPoint y: 153, distance: 7.8
click at [218, 153] on div "3 . oss" at bounding box center [208, 144] width 110 height 32
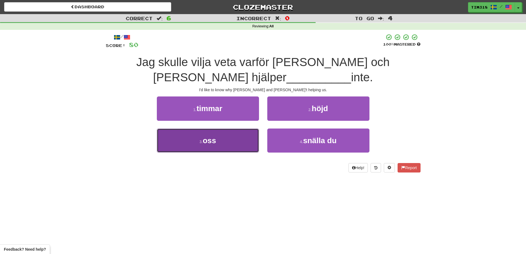
click at [226, 142] on button "3 . oss" at bounding box center [208, 140] width 102 height 24
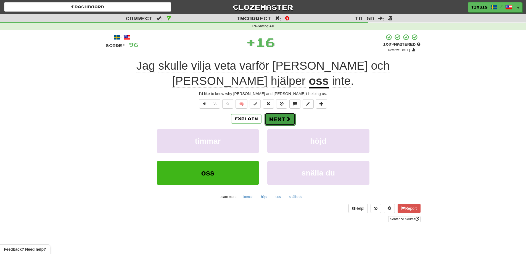
click at [279, 113] on button "Next" at bounding box center [280, 119] width 31 height 13
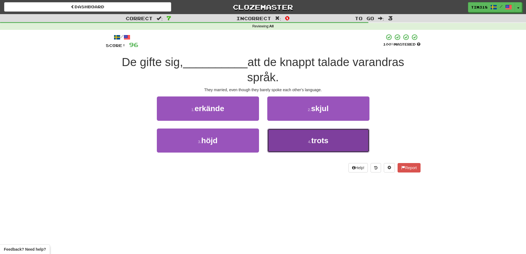
click at [303, 140] on button "4 . trots" at bounding box center [318, 140] width 102 height 24
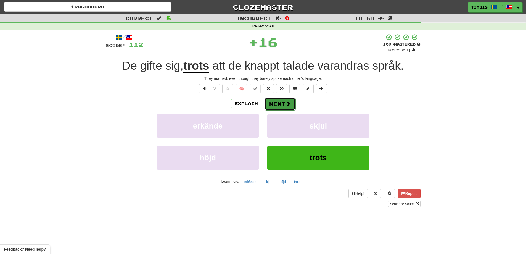
click at [283, 104] on button "Next" at bounding box center [280, 103] width 31 height 13
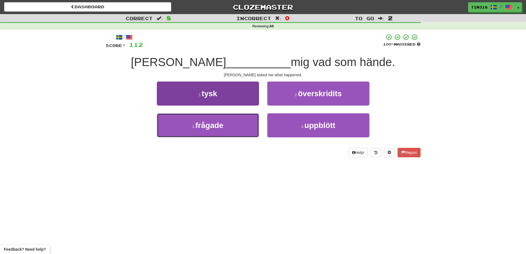
click at [230, 131] on button "3 . frågade" at bounding box center [208, 125] width 102 height 24
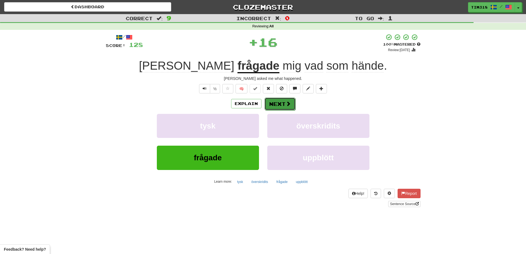
click at [274, 105] on button "Next" at bounding box center [280, 103] width 31 height 13
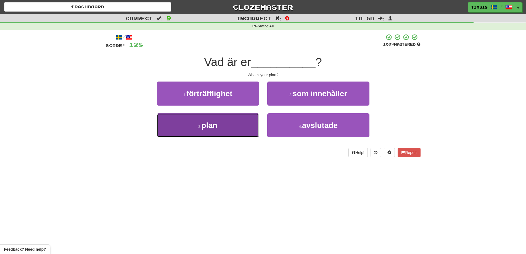
click at [236, 128] on button "3 . plan" at bounding box center [208, 125] width 102 height 24
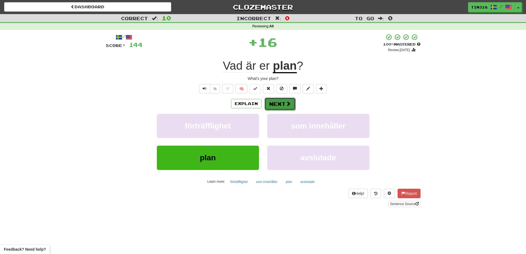
click at [281, 104] on button "Next" at bounding box center [280, 103] width 31 height 13
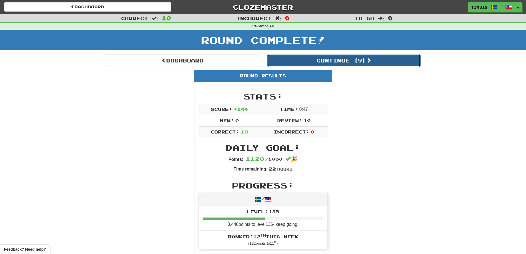
click at [345, 63] on button "Continue ( 9 )" at bounding box center [343, 60] width 153 height 13
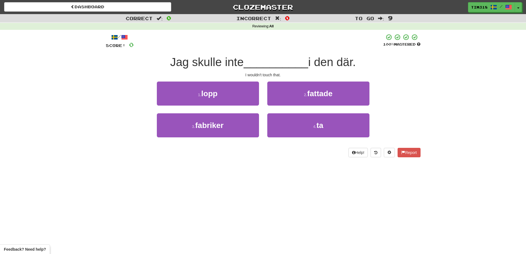
click at [305, 141] on div "4 . ta" at bounding box center [318, 129] width 110 height 32
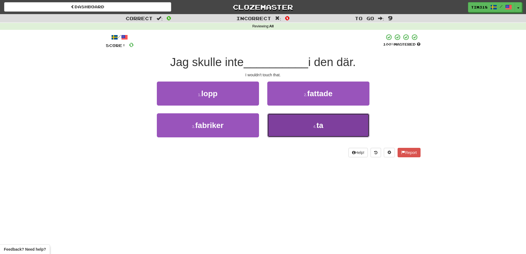
click at [308, 126] on button "4 . ta" at bounding box center [318, 125] width 102 height 24
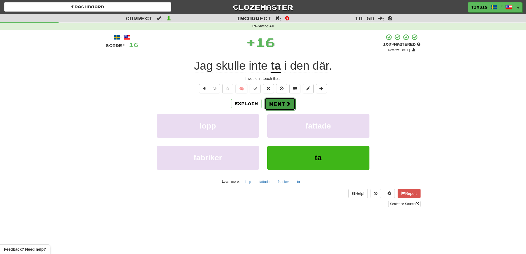
click at [286, 103] on span at bounding box center [288, 103] width 5 height 5
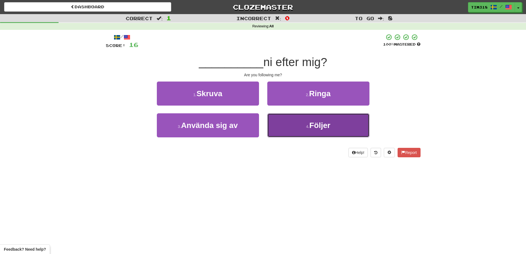
click at [291, 119] on button "4 . Följer" at bounding box center [318, 125] width 102 height 24
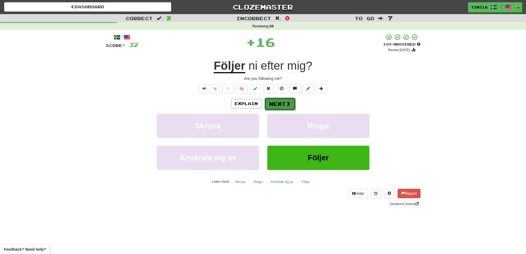
click at [275, 102] on button "Next" at bounding box center [280, 103] width 31 height 13
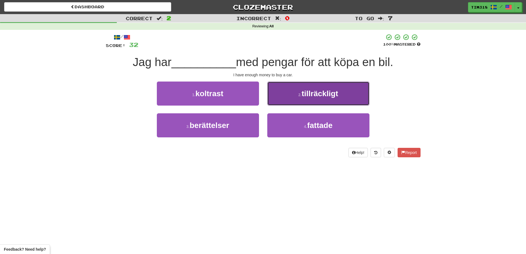
click at [308, 96] on span "tillräckligt" at bounding box center [320, 93] width 36 height 9
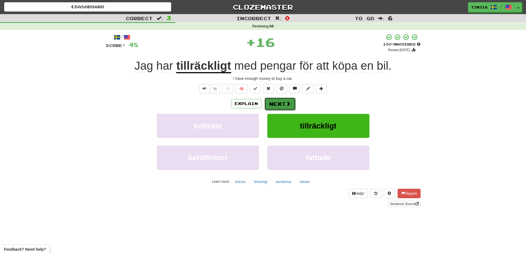
click at [284, 104] on button "Next" at bounding box center [280, 103] width 31 height 13
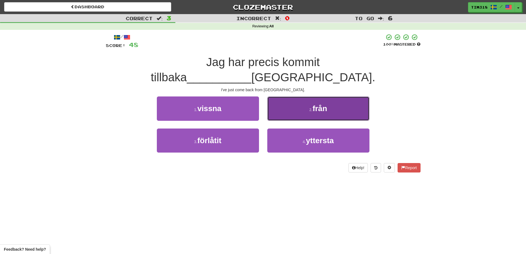
click at [301, 96] on button "2 . från" at bounding box center [318, 108] width 102 height 24
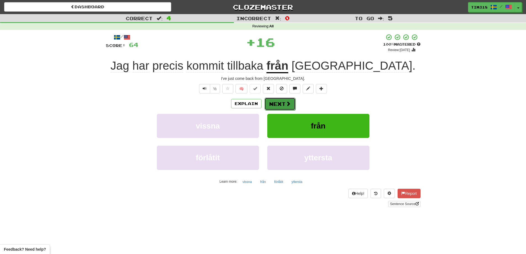
click at [287, 105] on span at bounding box center [288, 103] width 5 height 5
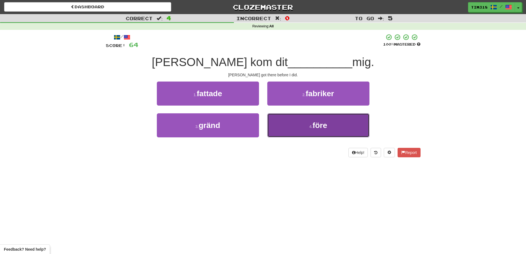
click at [302, 131] on button "4 . före" at bounding box center [318, 125] width 102 height 24
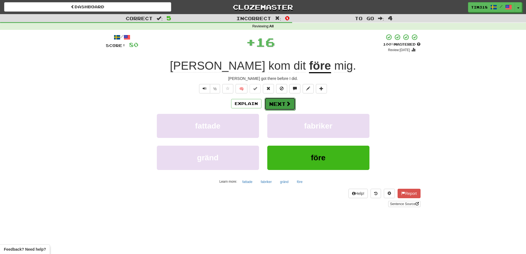
click at [281, 103] on button "Next" at bounding box center [280, 103] width 31 height 13
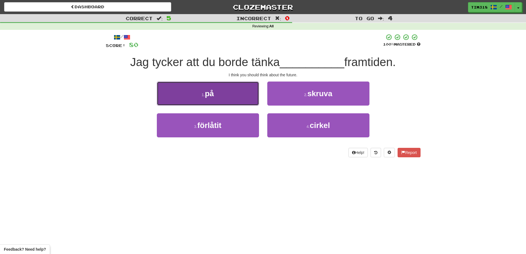
click at [235, 99] on button "1 . på" at bounding box center [208, 93] width 102 height 24
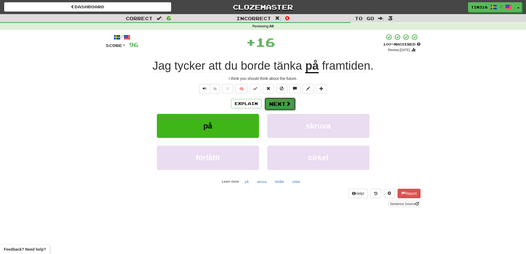
click at [283, 103] on button "Next" at bounding box center [280, 103] width 31 height 13
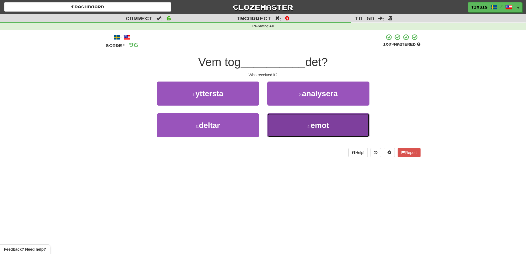
click at [300, 130] on button "4 . emot" at bounding box center [318, 125] width 102 height 24
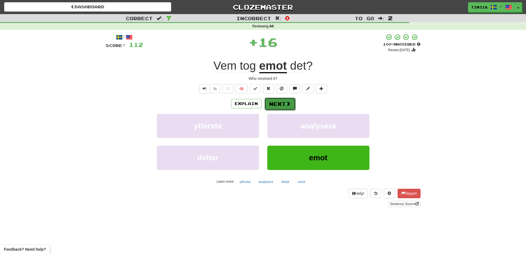
click at [279, 100] on button "Next" at bounding box center [280, 103] width 31 height 13
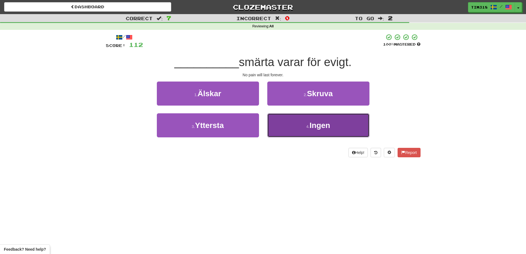
click at [300, 125] on button "4 . Ingen" at bounding box center [318, 125] width 102 height 24
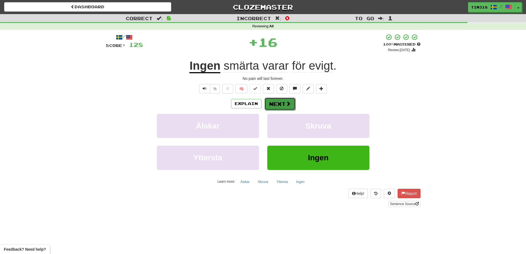
click at [278, 102] on button "Next" at bounding box center [280, 103] width 31 height 13
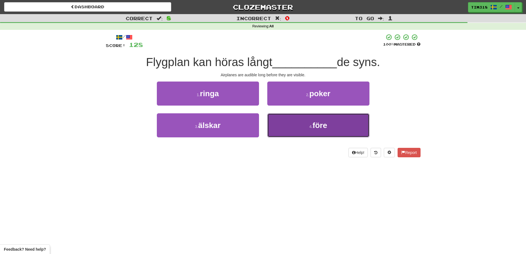
click at [307, 125] on button "4 . före" at bounding box center [318, 125] width 102 height 24
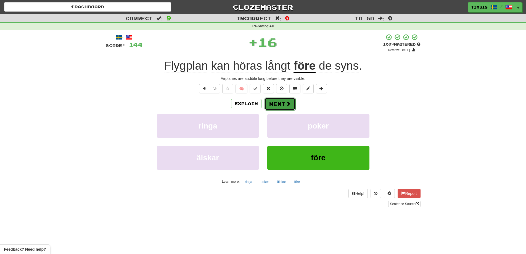
click at [281, 103] on button "Next" at bounding box center [280, 103] width 31 height 13
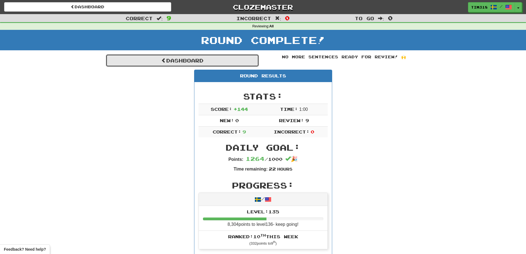
click at [214, 57] on link "Dashboard" at bounding box center [182, 60] width 153 height 13
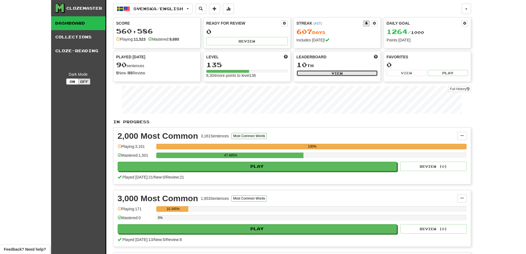
click at [336, 76] on button "View" at bounding box center [337, 73] width 81 height 6
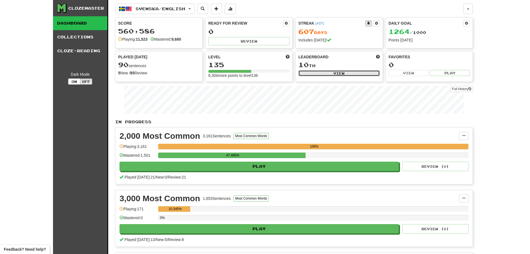
select select "**********"
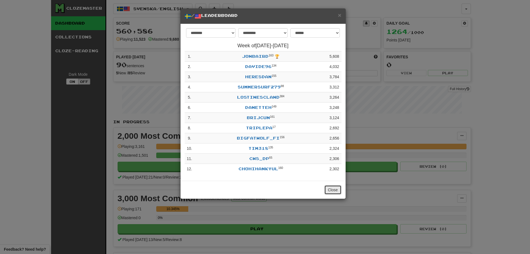
click at [332, 192] on button "Close" at bounding box center [332, 189] width 17 height 9
